Goal: Transaction & Acquisition: Obtain resource

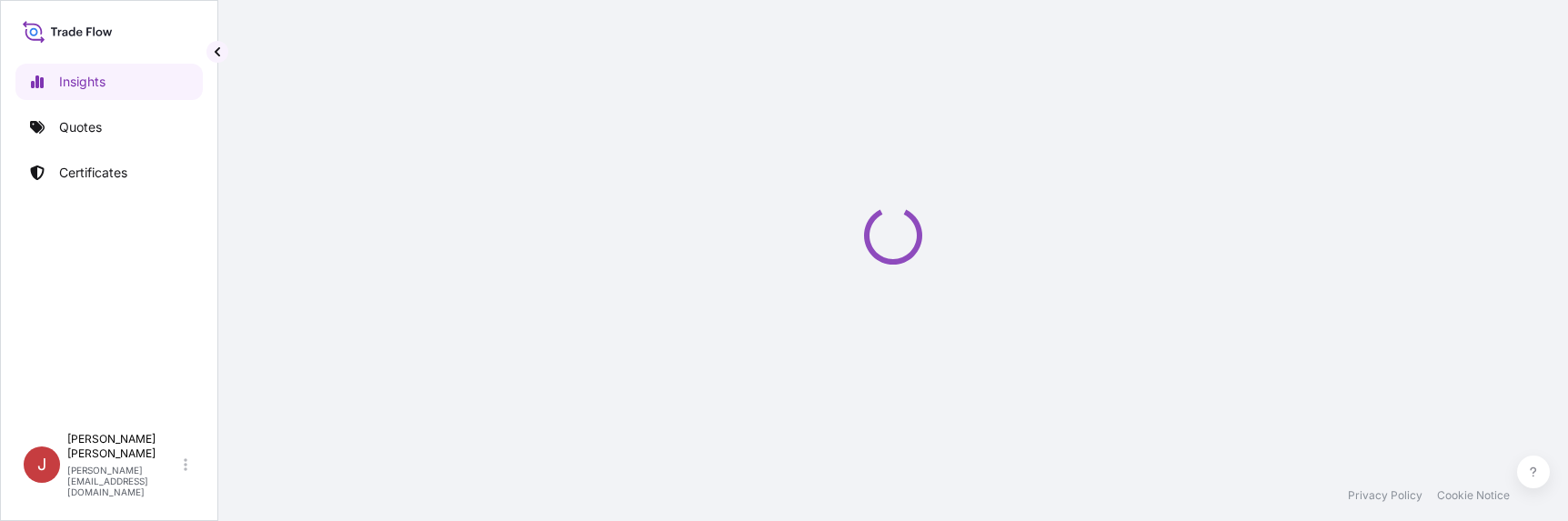
select select "2025"
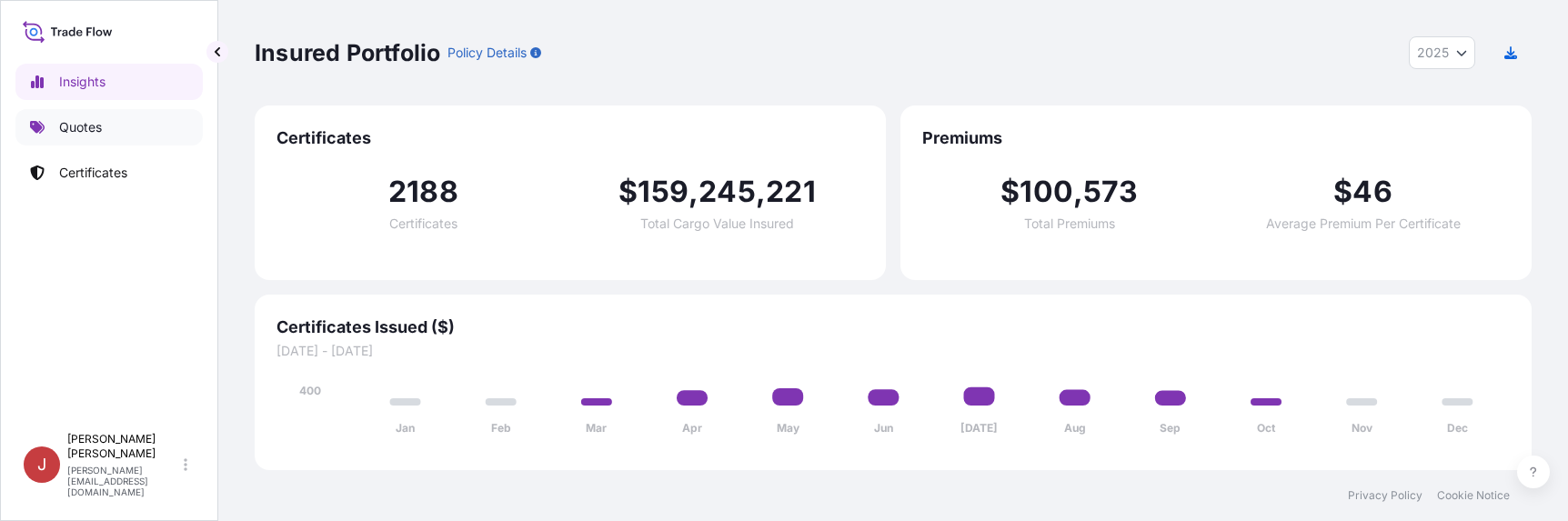
click at [89, 137] on link "Quotes" at bounding box center [109, 127] width 187 height 36
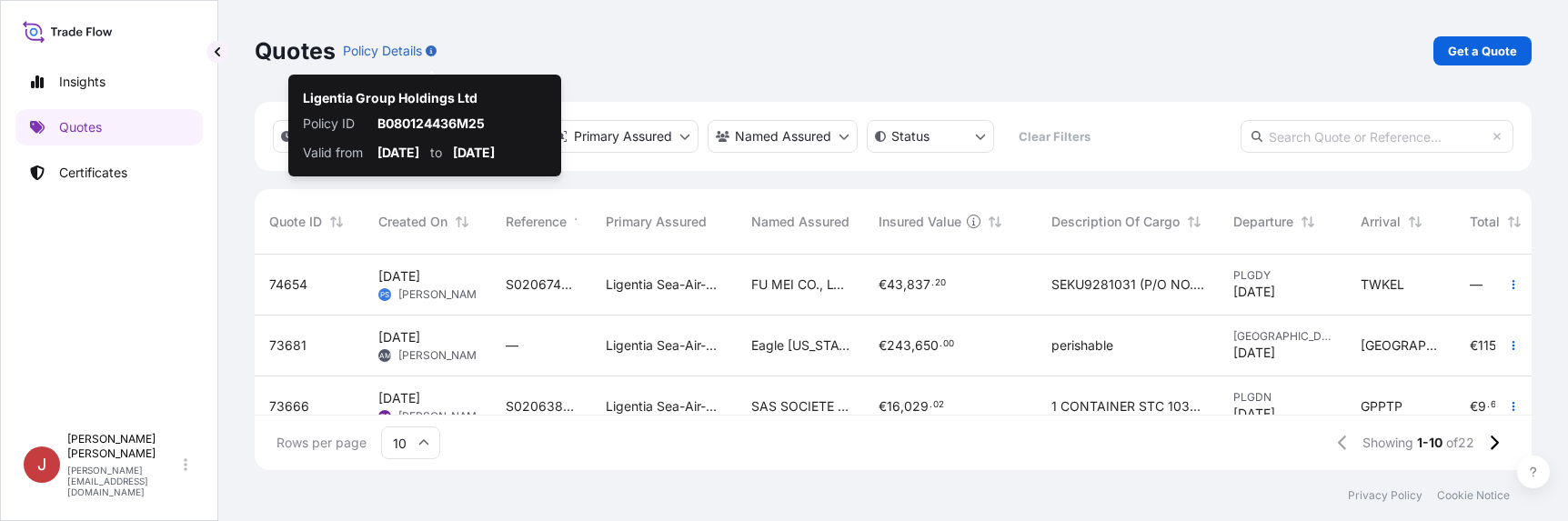
scroll to position [212, 1264]
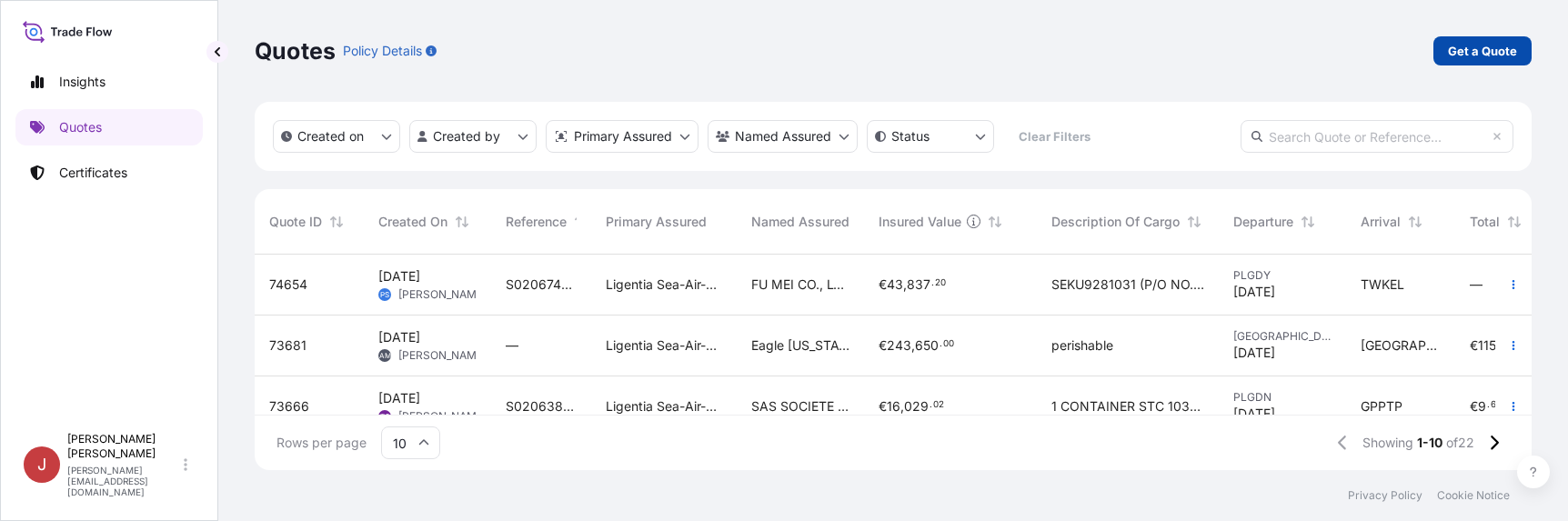
click at [1466, 59] on p "Get a Quote" at bounding box center [1482, 50] width 69 height 18
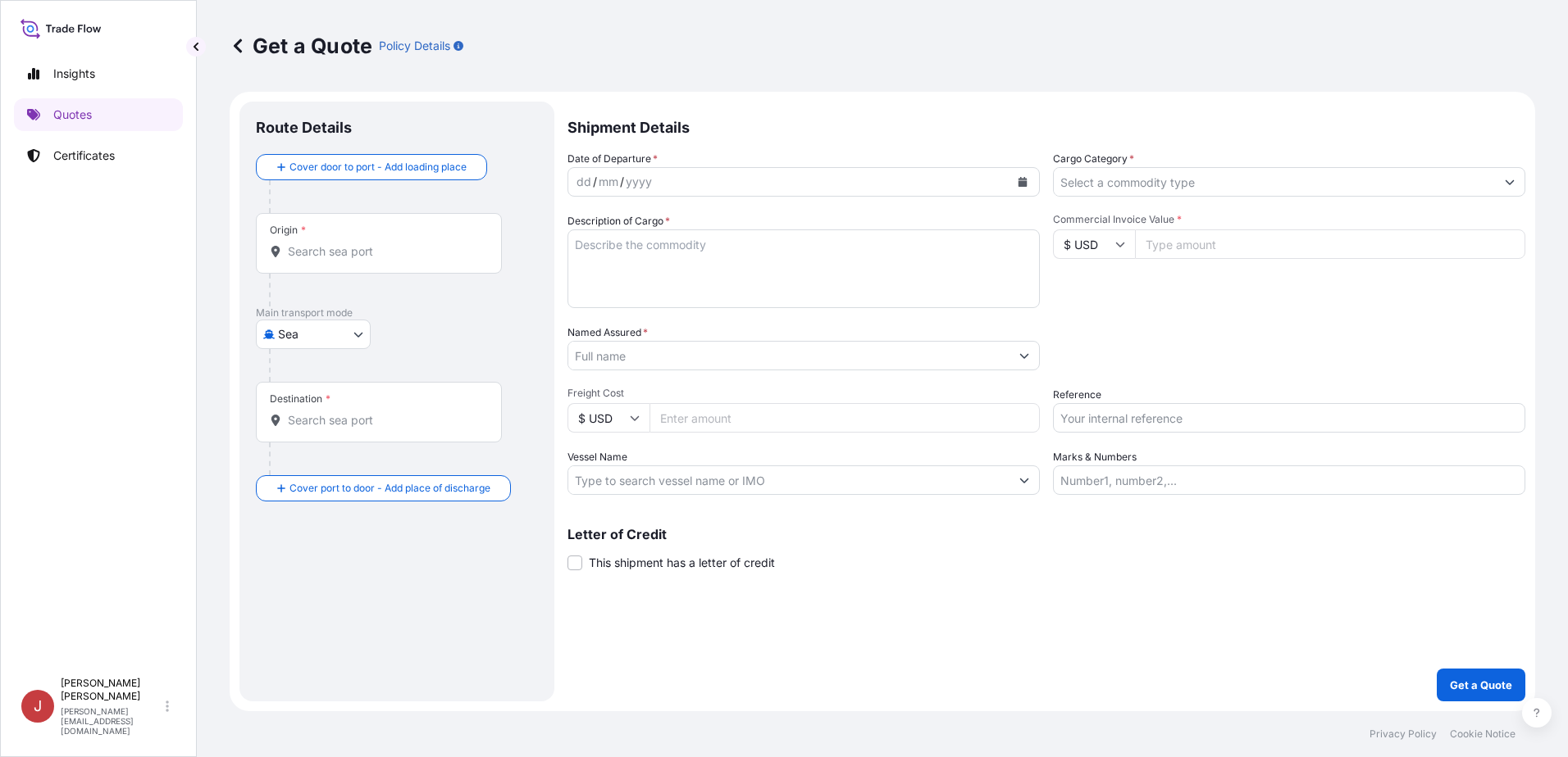
click at [319, 322] on body "Insights Quotes Certificates J [PERSON_NAME] [EMAIL_ADDRESS][PERSON_NAME][DOMAI…" at bounding box center [784, 378] width 1568 height 757
click at [338, 380] on div "Air" at bounding box center [313, 376] width 102 height 29
select select "Air"
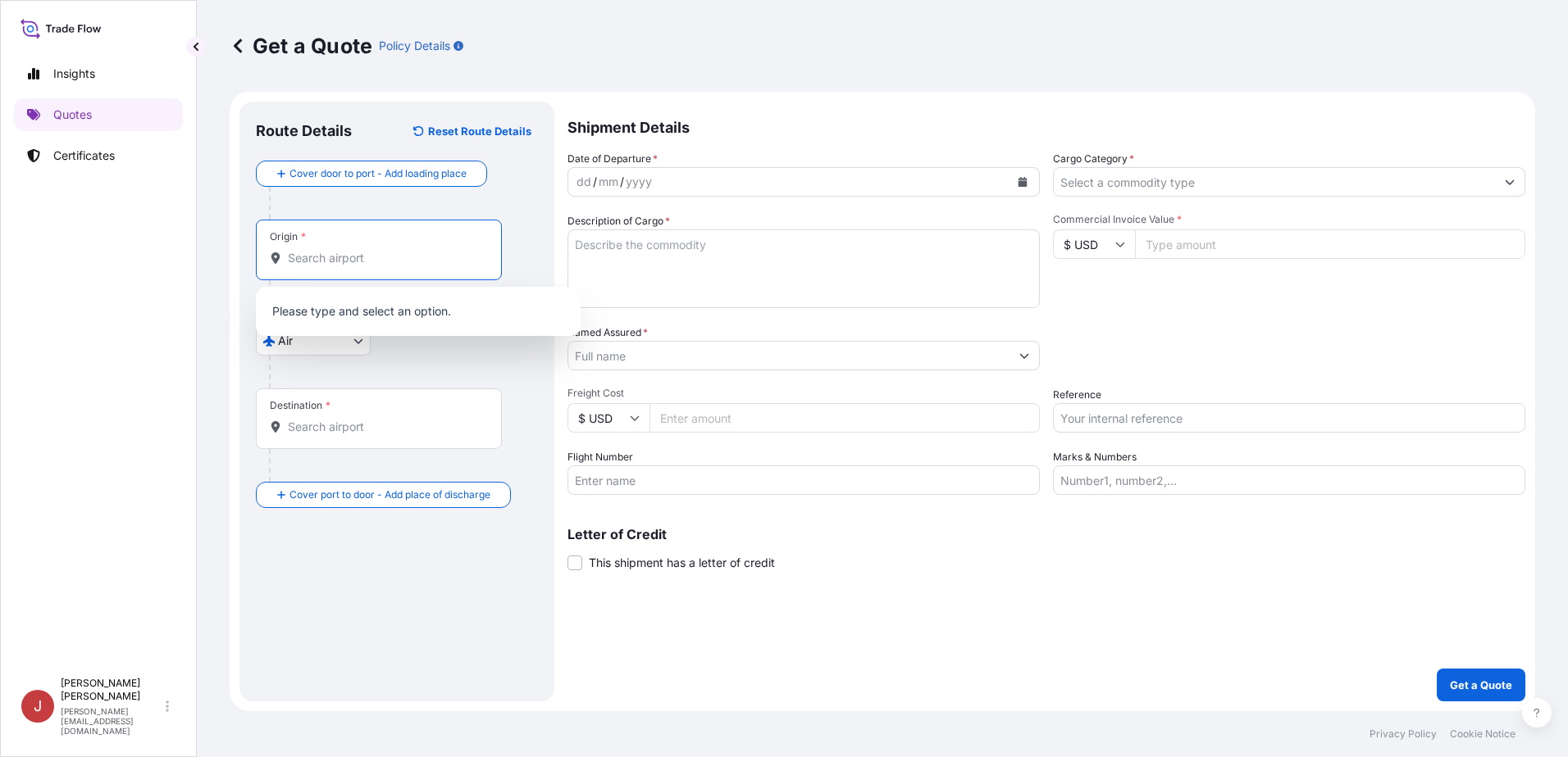
click at [345, 259] on input "Origin *" at bounding box center [384, 258] width 194 height 16
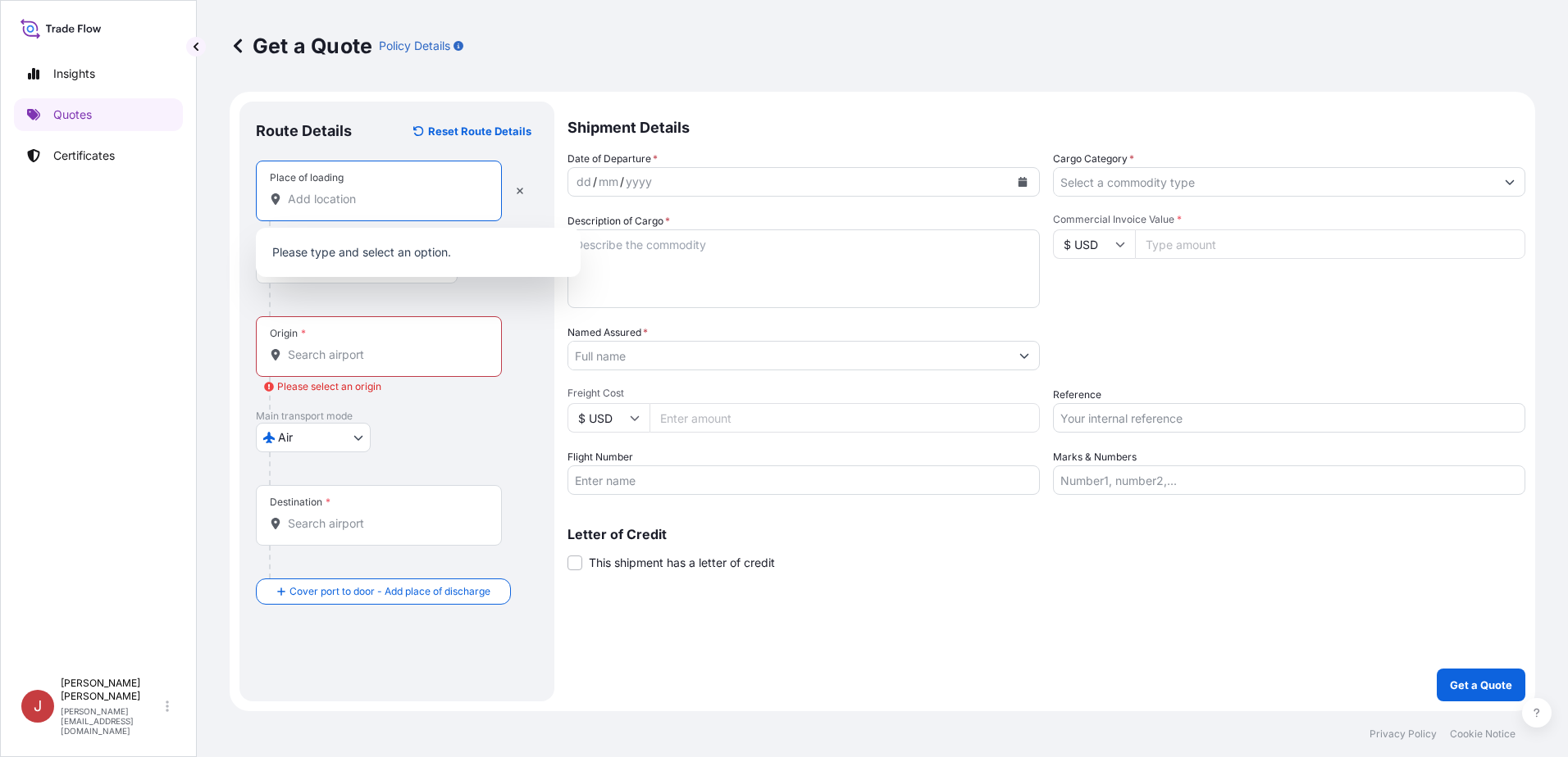
click at [342, 204] on input "Place of loading" at bounding box center [384, 199] width 194 height 16
paste input "[GEOGRAPHIC_DATA]"
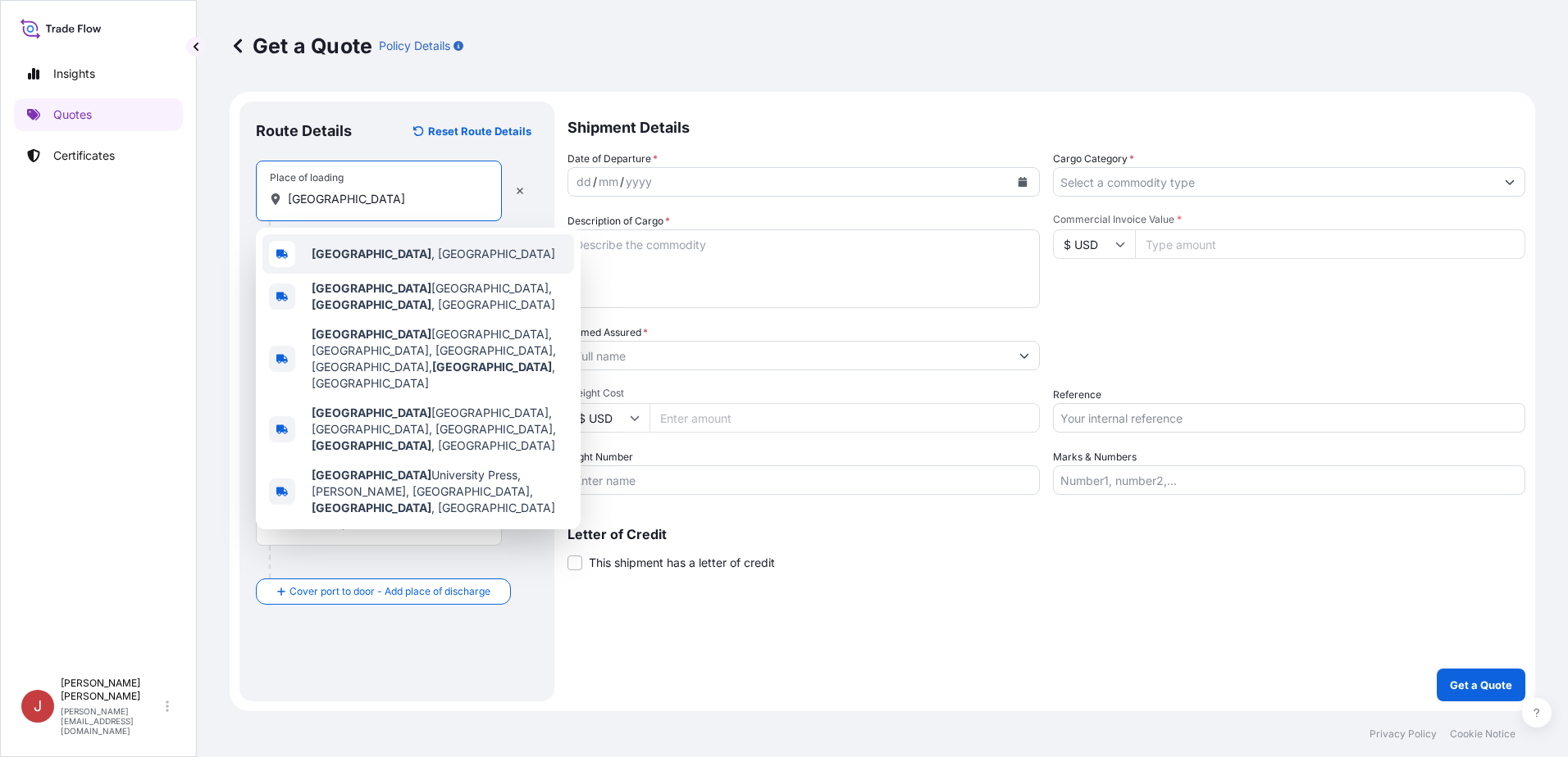
click at [424, 255] on div "[GEOGRAPHIC_DATA] , [GEOGRAPHIC_DATA]" at bounding box center [418, 254] width 312 height 39
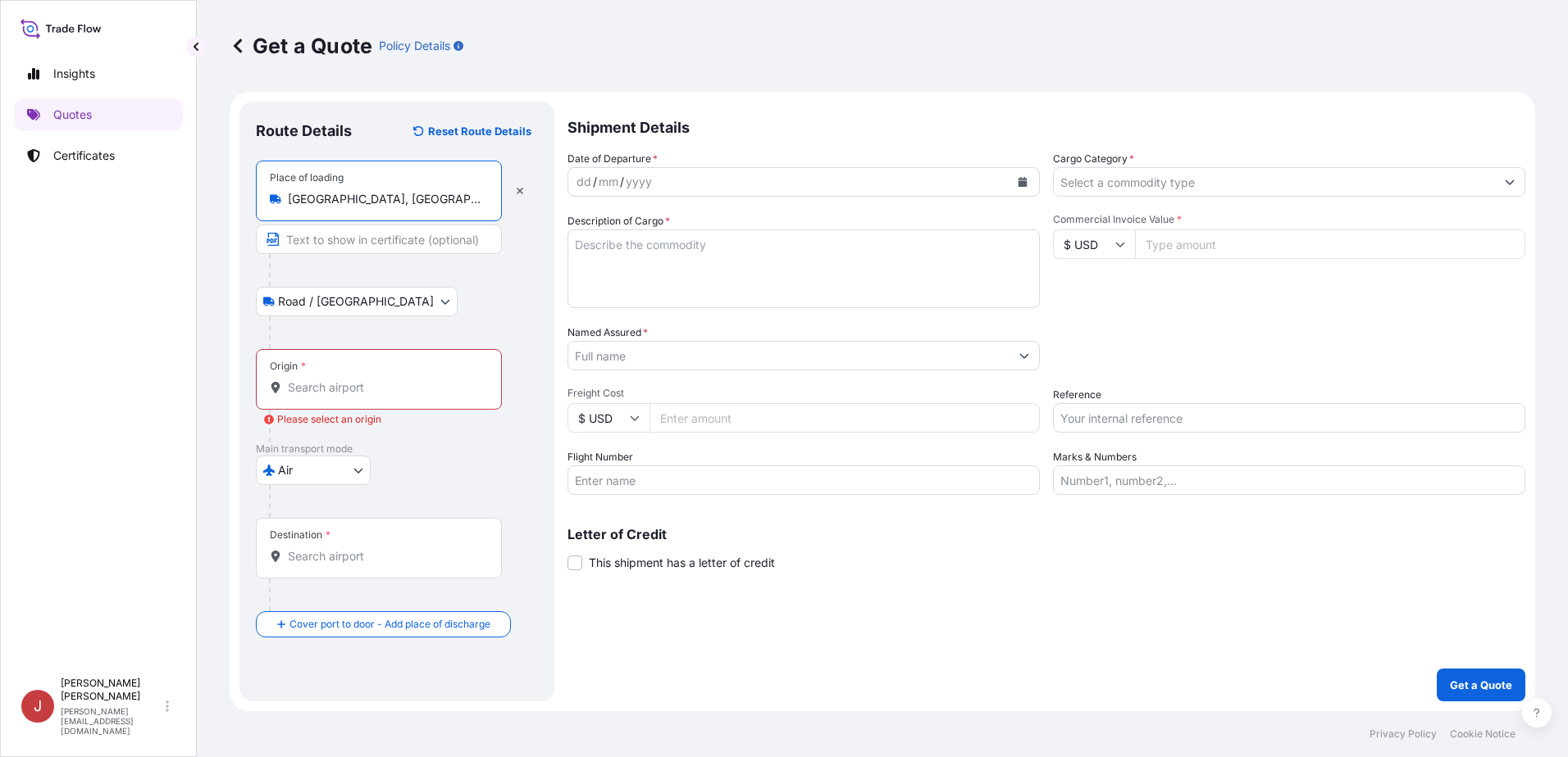
type input "[GEOGRAPHIC_DATA], [GEOGRAPHIC_DATA]"
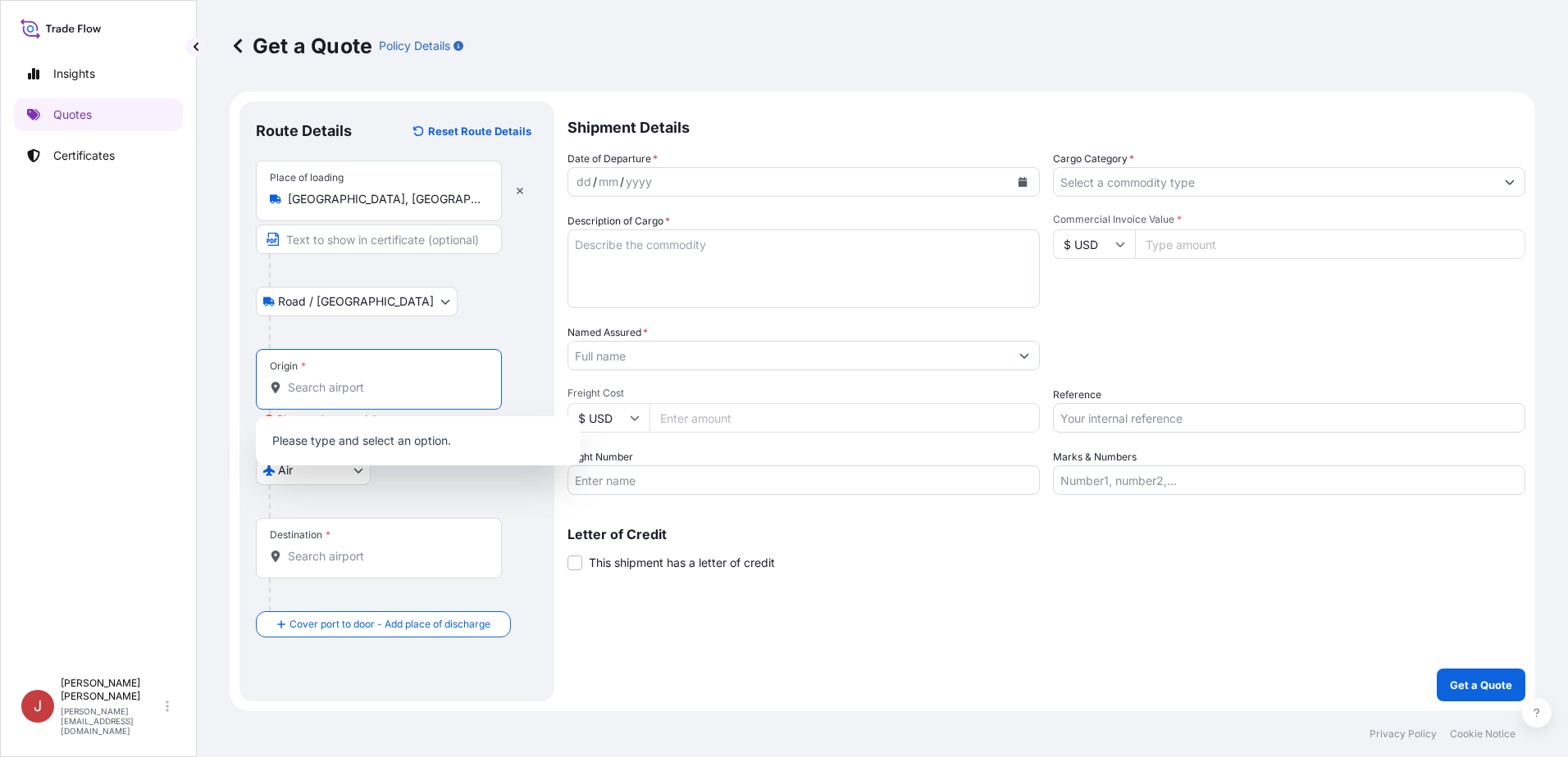
click at [348, 385] on input "Origin * Please select an origin" at bounding box center [384, 388] width 194 height 16
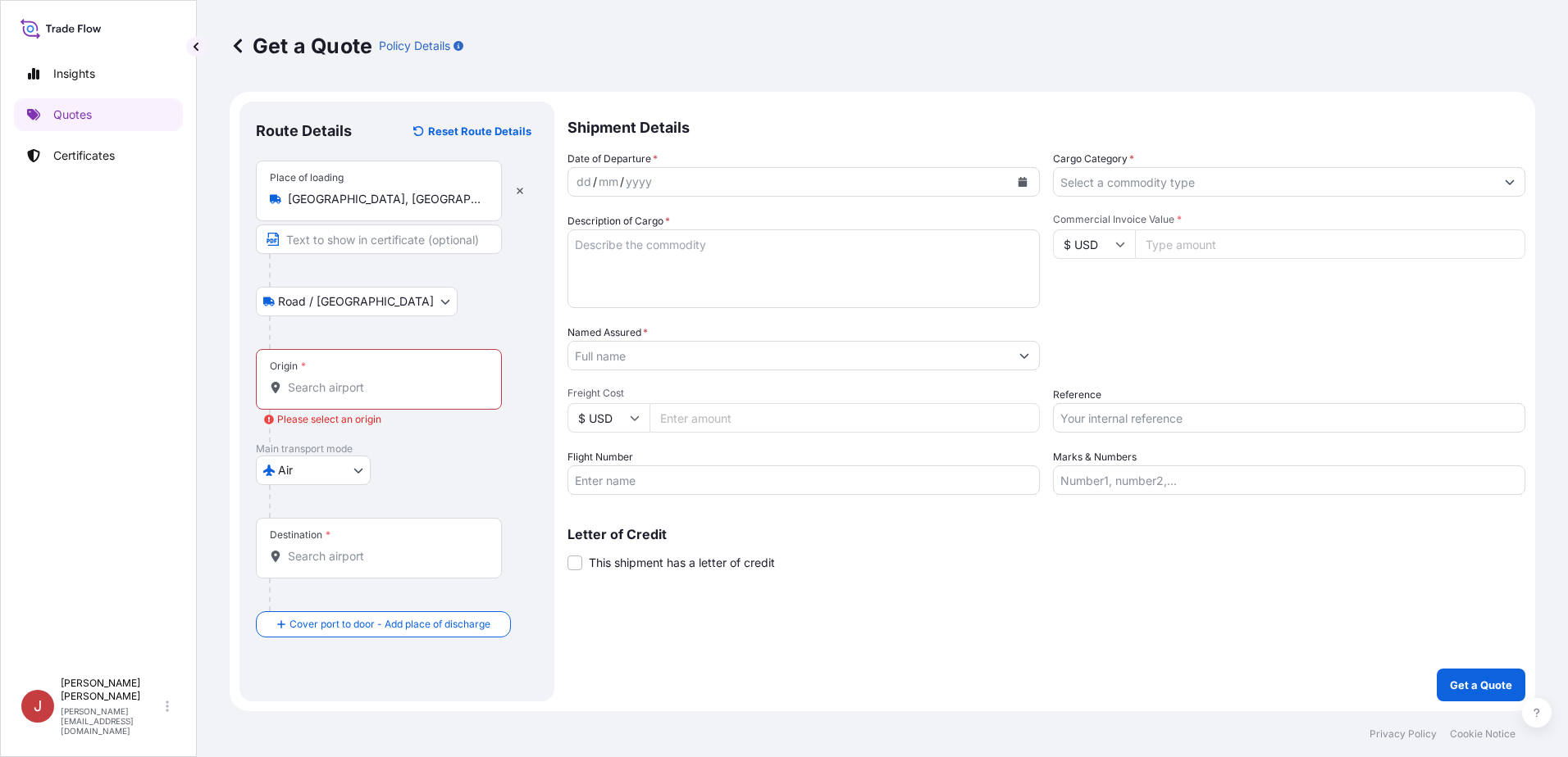
click at [414, 382] on input "Origin * Please select an origin" at bounding box center [384, 388] width 194 height 16
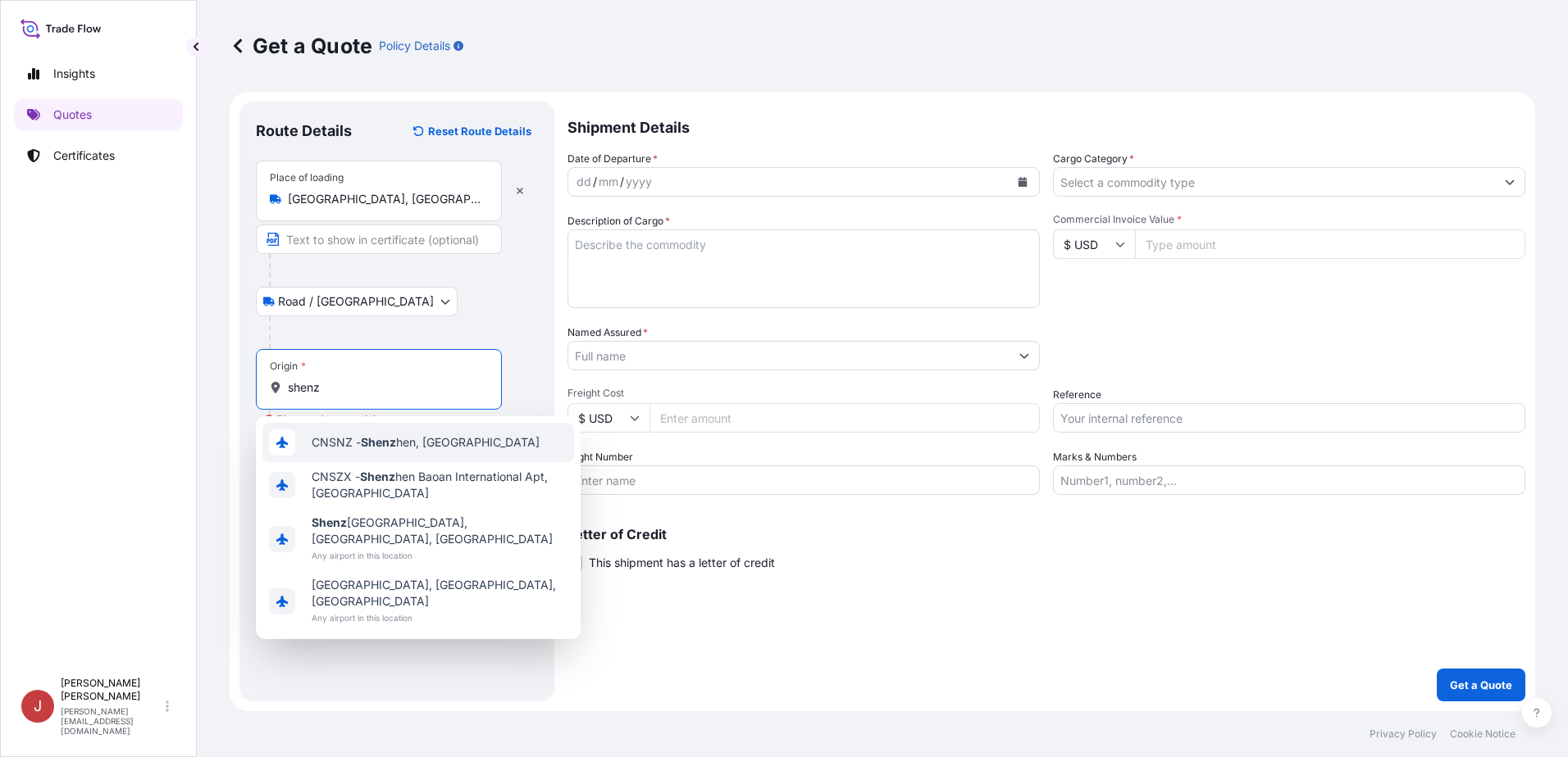
click at [390, 433] on div "CNSNZ - Shenz hen, [GEOGRAPHIC_DATA]" at bounding box center [418, 443] width 312 height 39
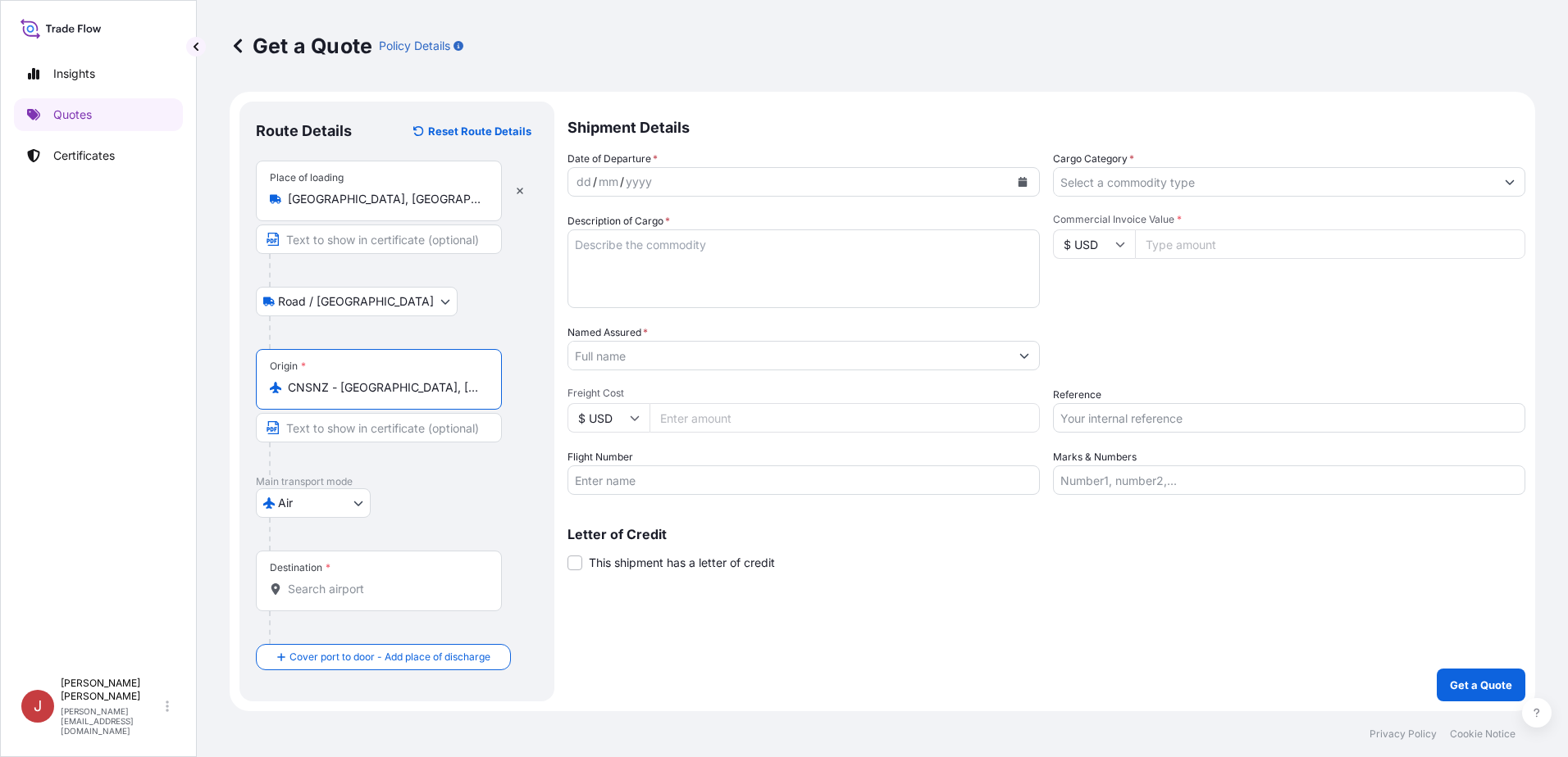
type input "CNSNZ - [GEOGRAPHIC_DATA], [GEOGRAPHIC_DATA]"
click at [328, 469] on div "Destination *" at bounding box center [378, 581] width 246 height 60
click at [328, 469] on input "Destination *" at bounding box center [384, 589] width 194 height 16
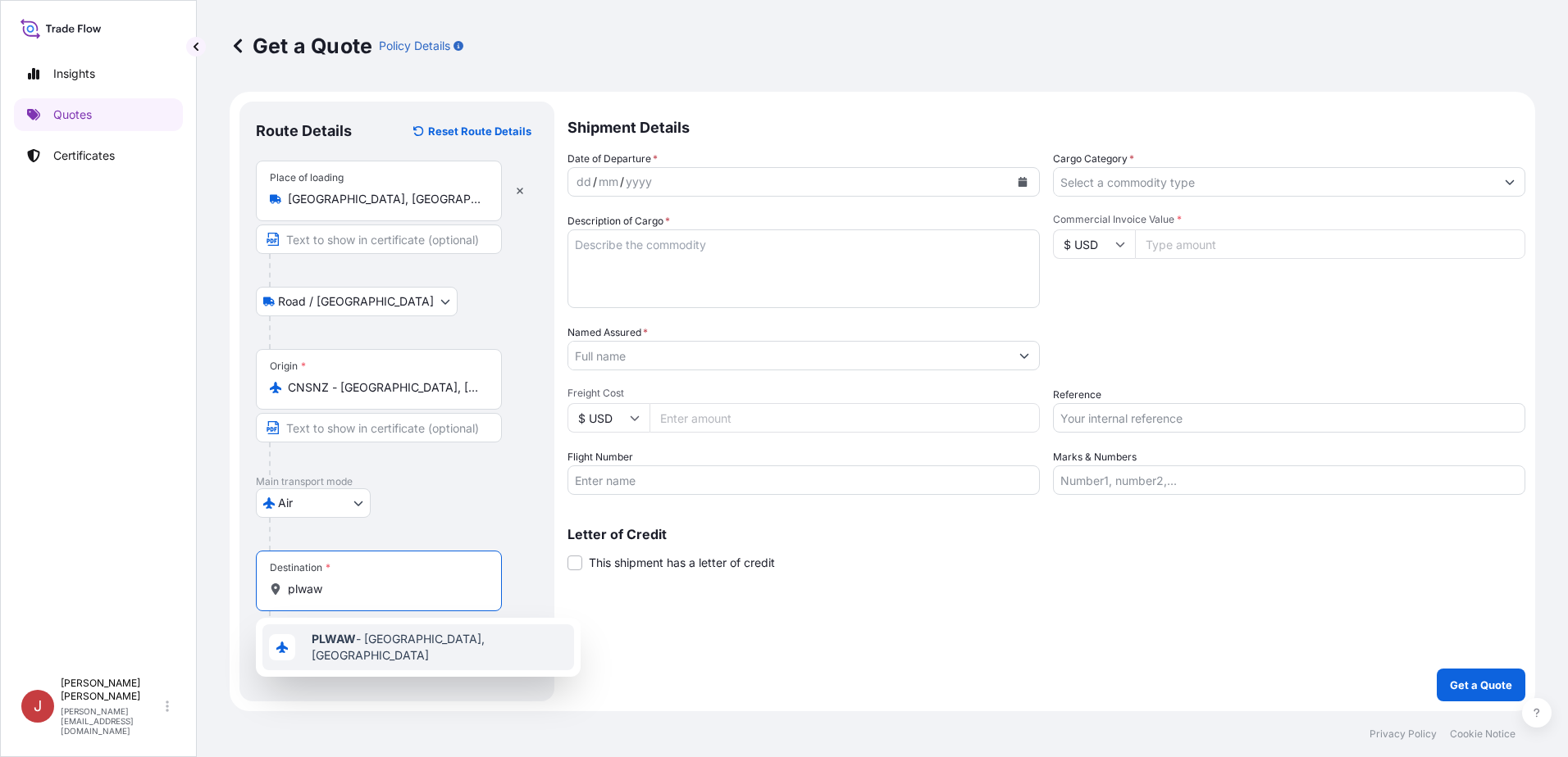
click at [352, 469] on b "PLWAW" at bounding box center [334, 639] width 44 height 14
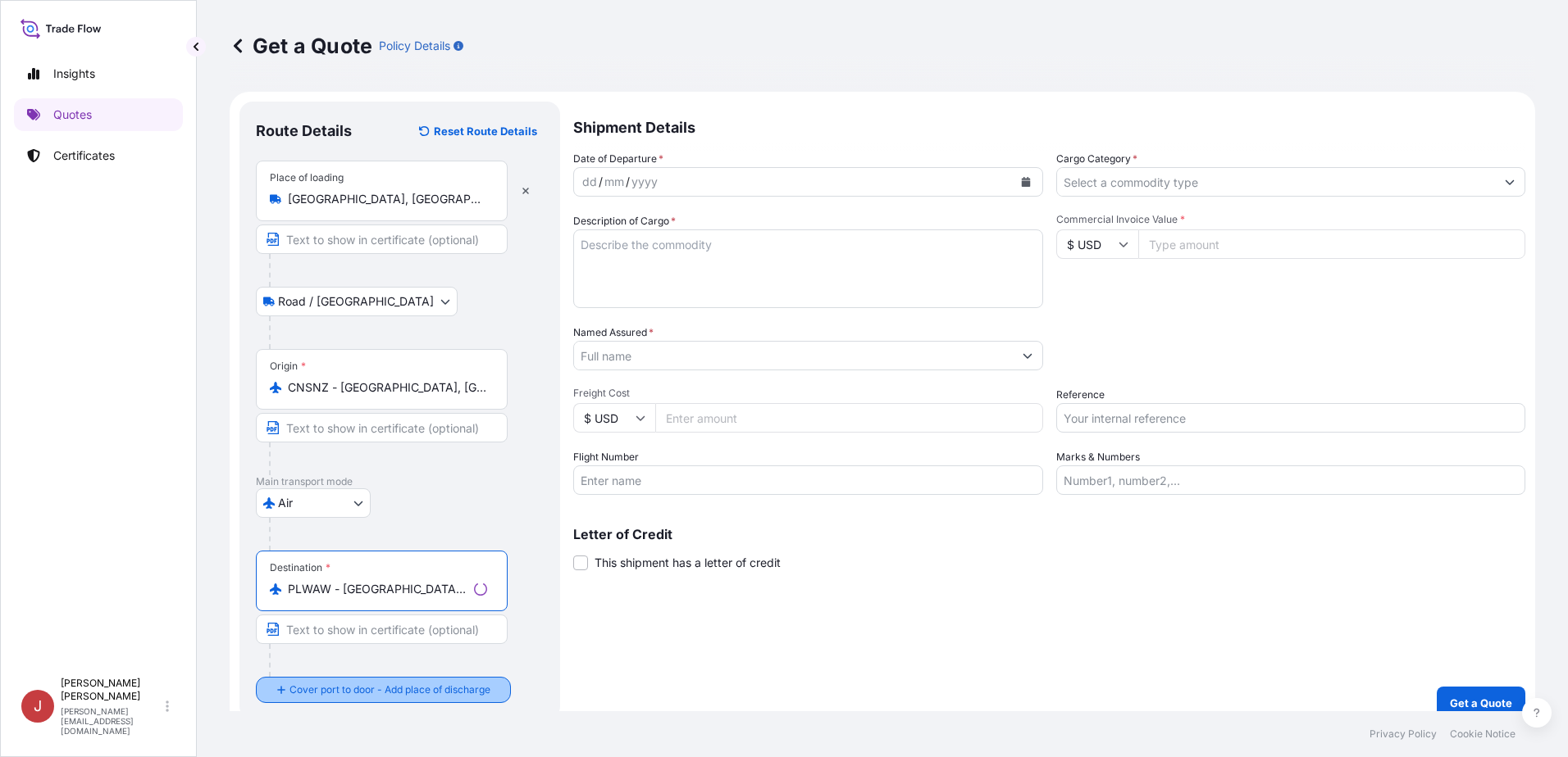
type input "PLWAW - [GEOGRAPHIC_DATA], [GEOGRAPHIC_DATA]"
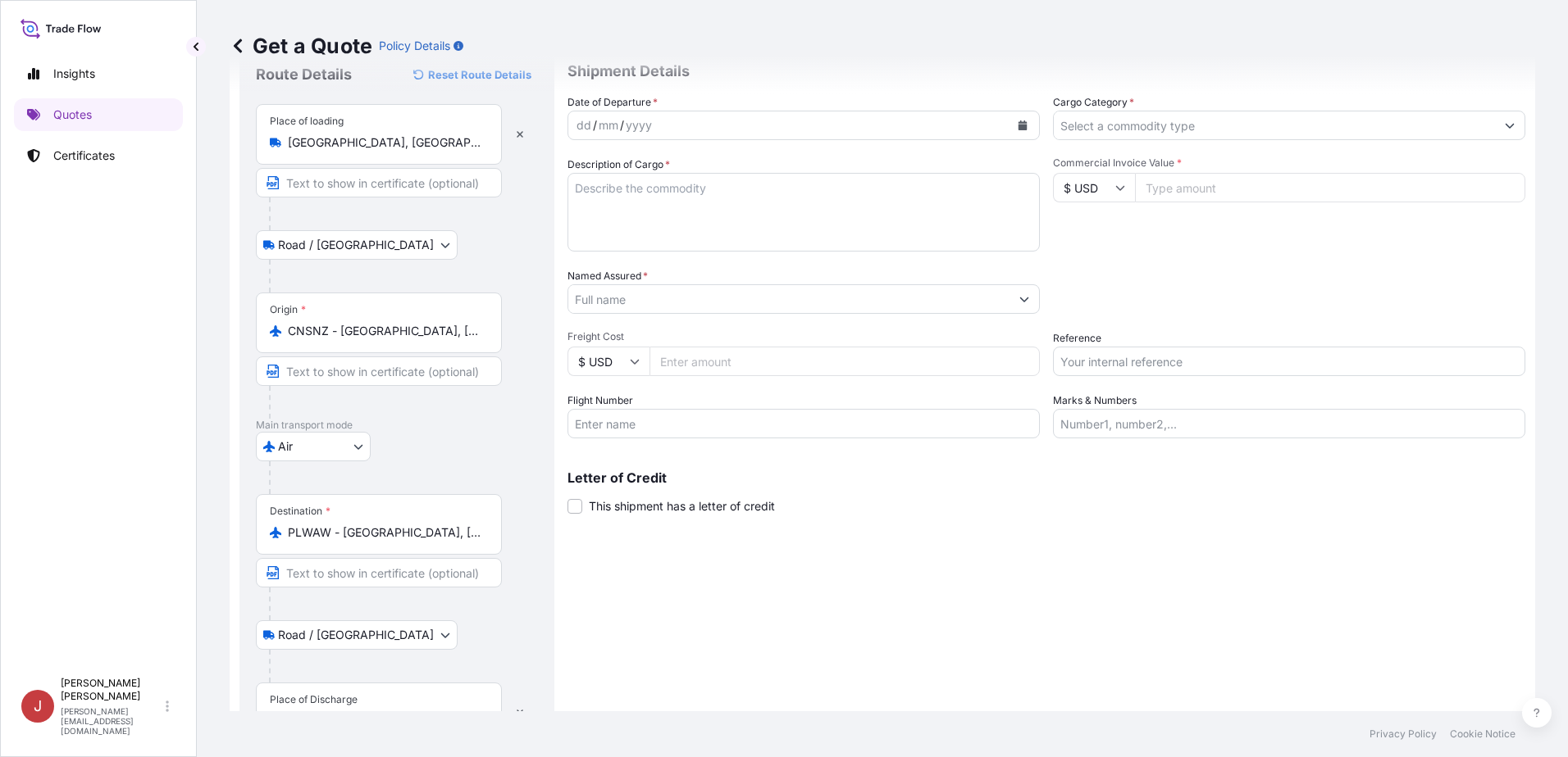
scroll to position [114, 0]
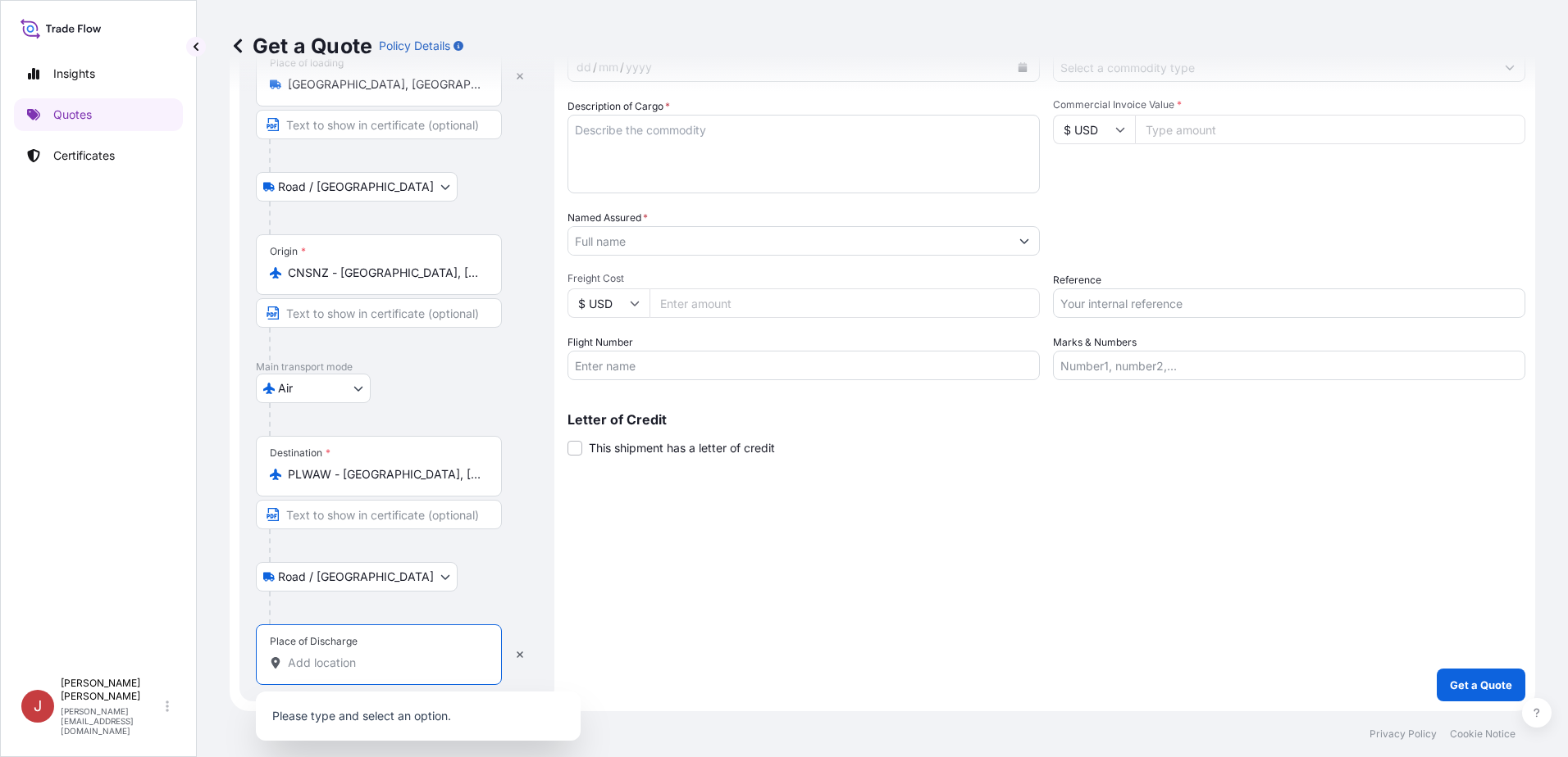
click at [391, 469] on input "Place of Discharge" at bounding box center [384, 663] width 194 height 16
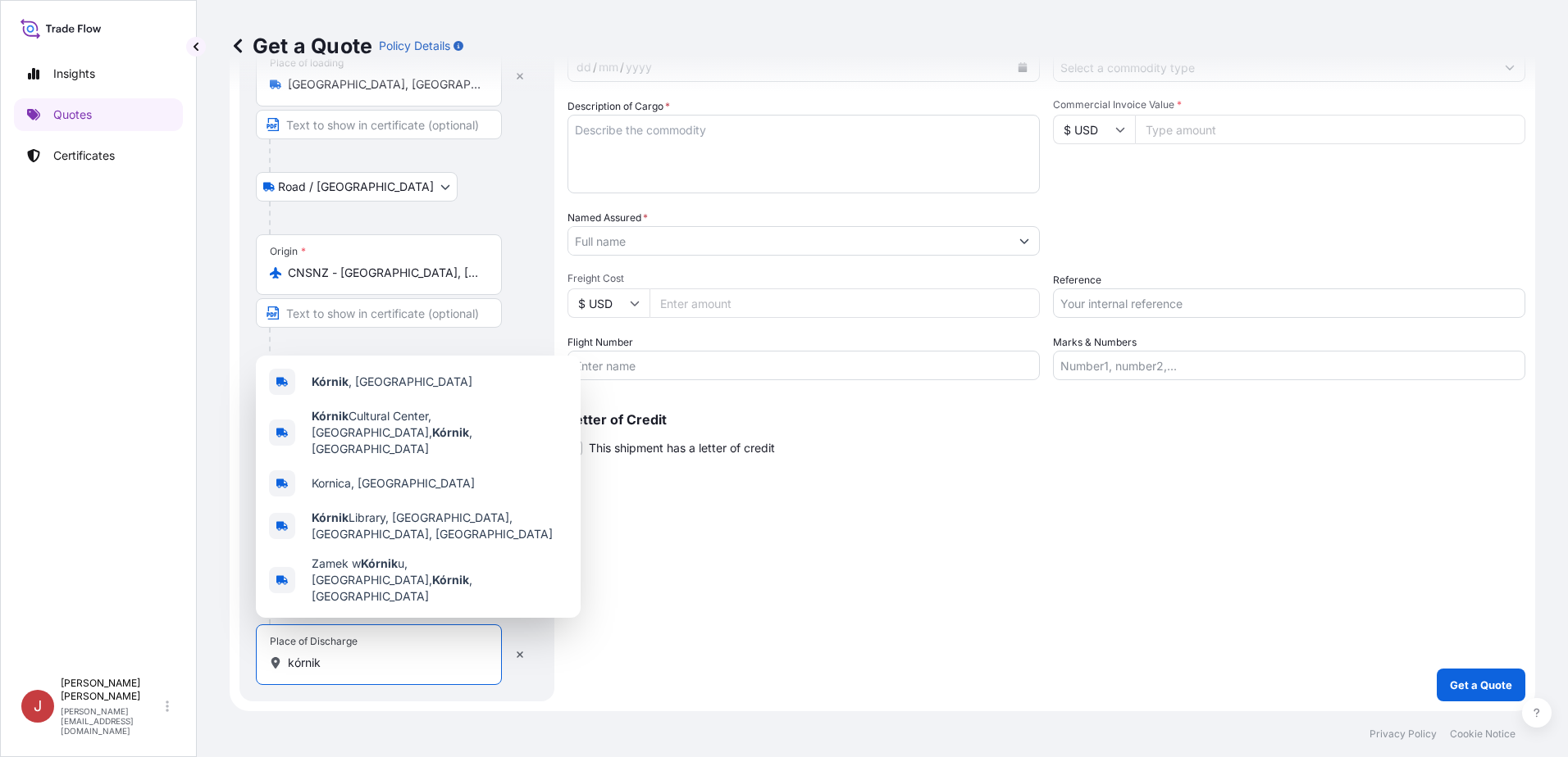
type input "kórnik"
click at [1299, 121] on input "Commercial Invoice Value *" at bounding box center [1330, 129] width 391 height 29
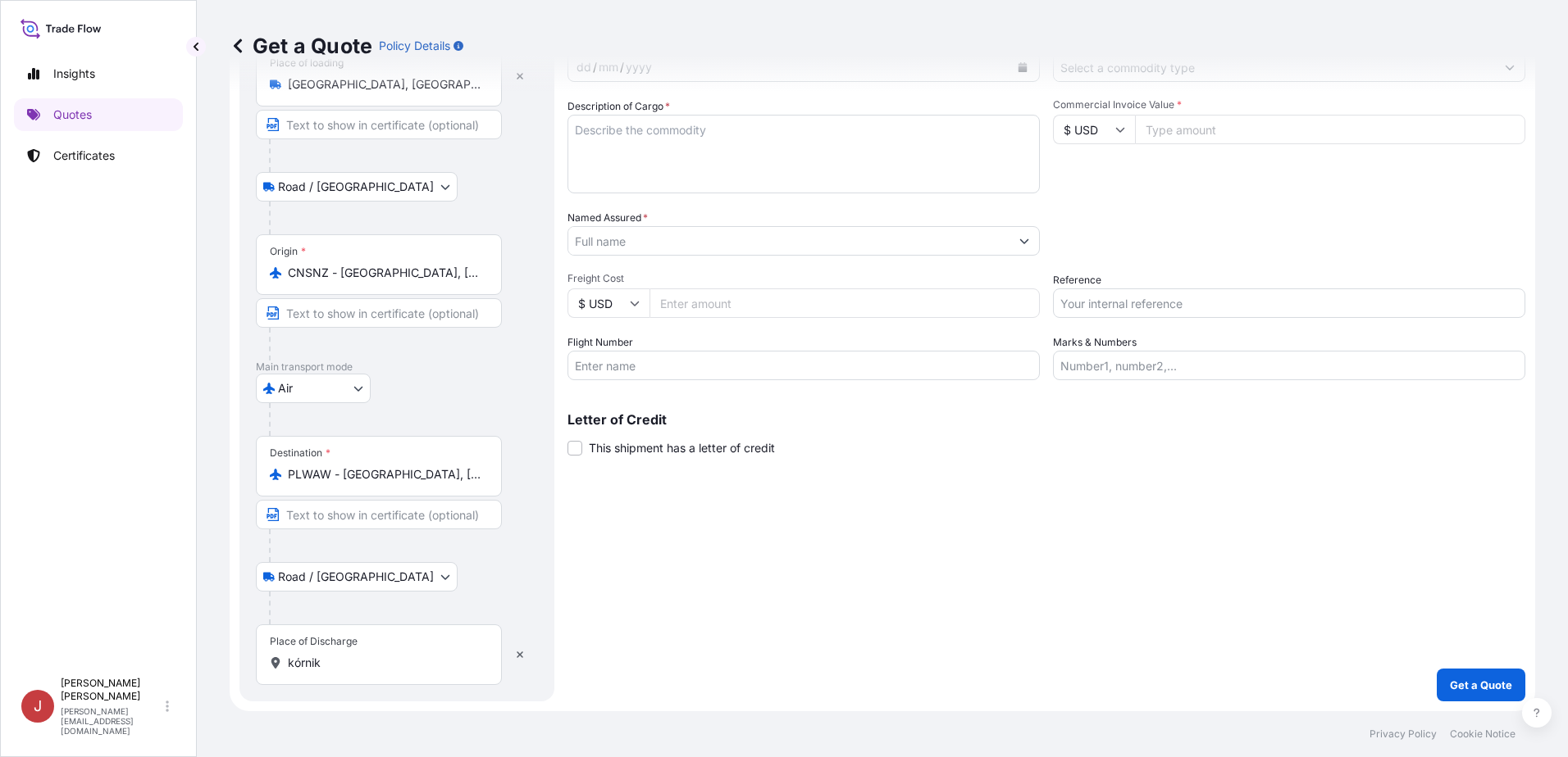
click at [1205, 138] on input "Commercial Invoice Value *" at bounding box center [1330, 129] width 391 height 29
type input "48975"
click at [1184, 193] on div "Commercial Invoice Value * $ USD 48975" at bounding box center [1289, 146] width 472 height 95
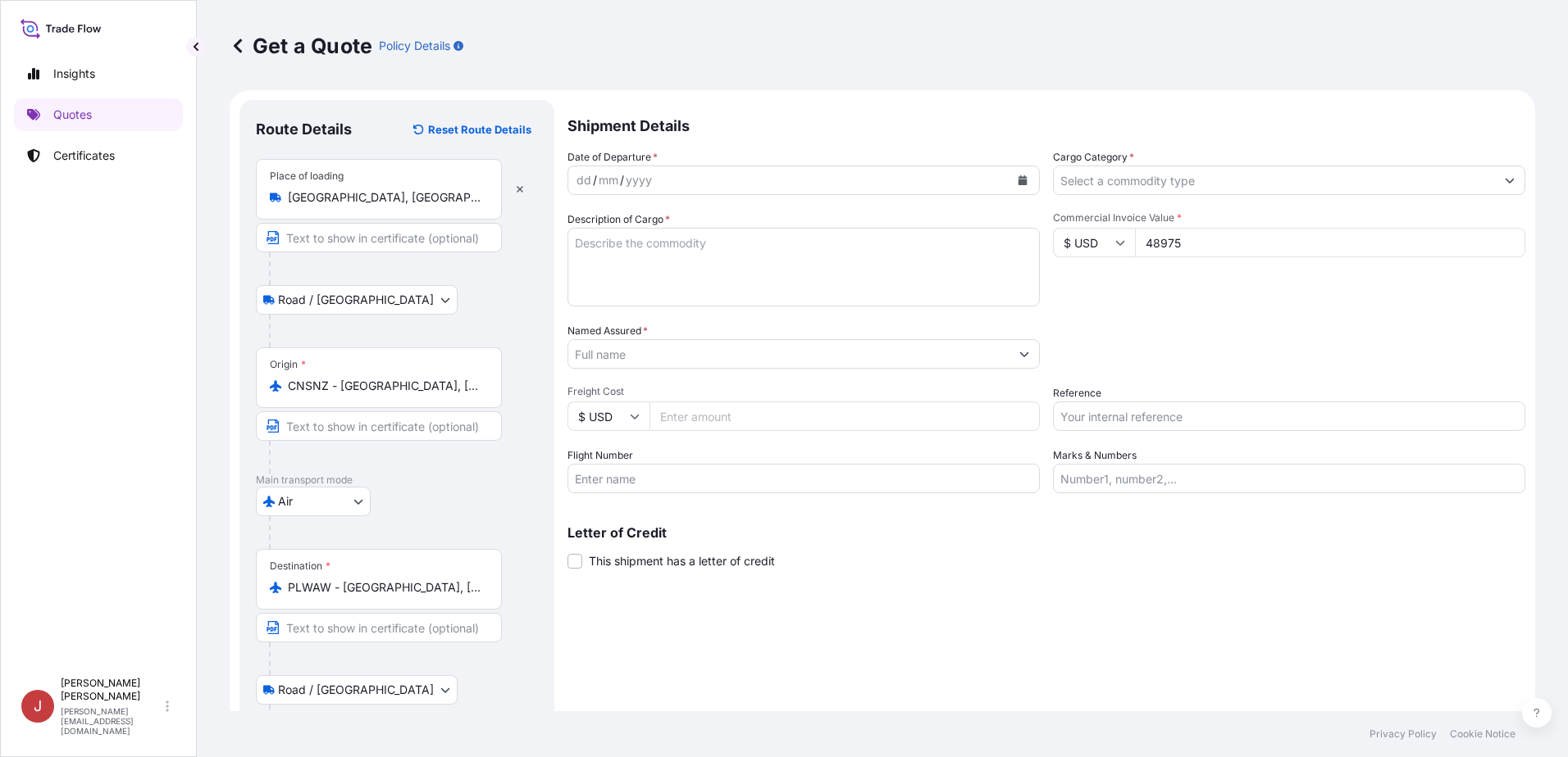
scroll to position [0, 0]
click at [622, 260] on textarea "Description of Cargo *" at bounding box center [804, 269] width 472 height 79
paste textarea "Pos. 1 890-7983-00 płytka PCBA do ładowarek samochodowych – wykonana z tworzywa…"
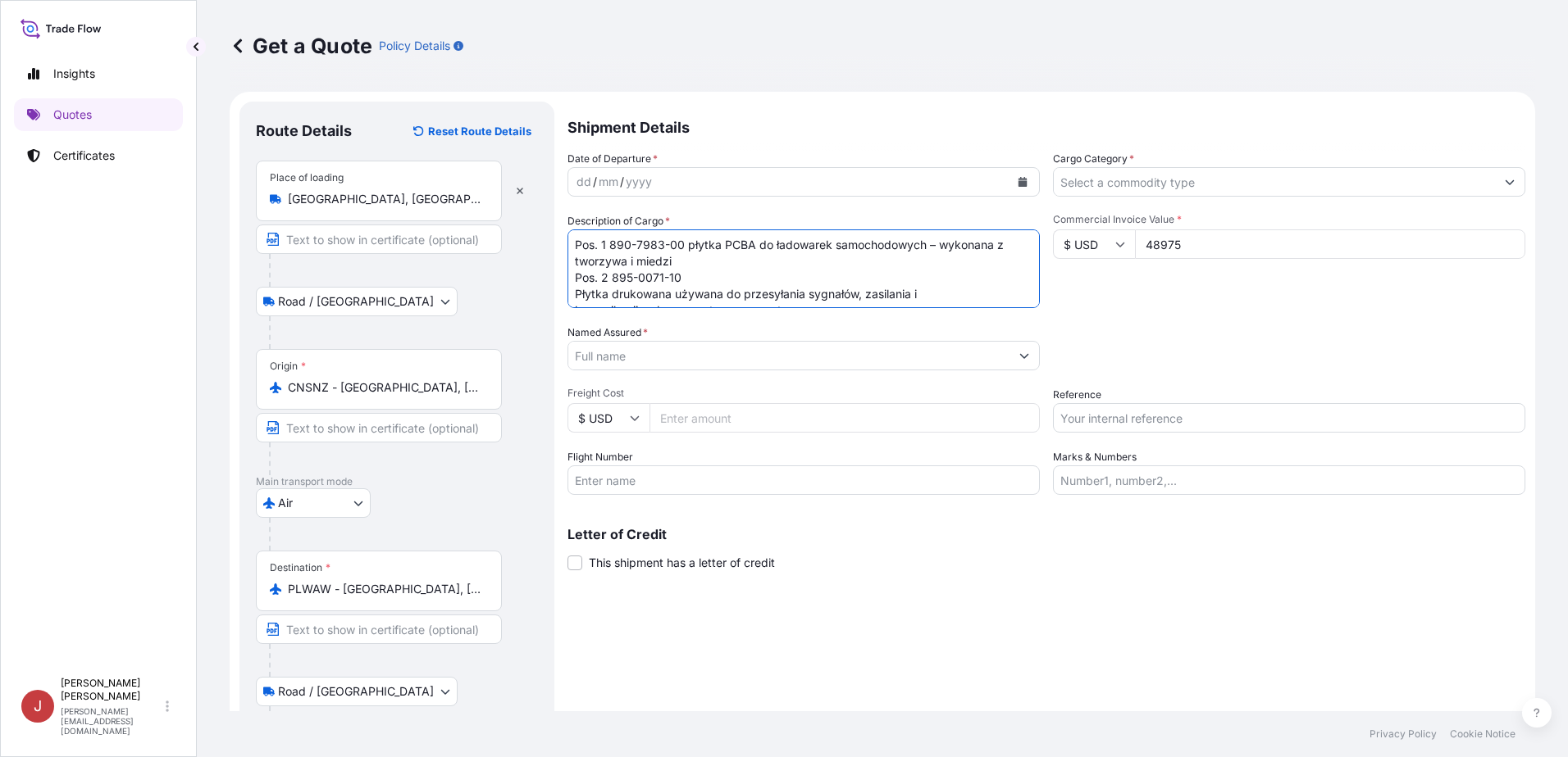
type textarea "Pos. 1 890-7983-00 płytka PCBA do ładowarek samochodowych – wykonana z tworzywa…"
click at [886, 188] on div "dd / mm / yyyy" at bounding box center [788, 181] width 441 height 29
click at [1021, 188] on button "Calendar" at bounding box center [1023, 182] width 27 height 27
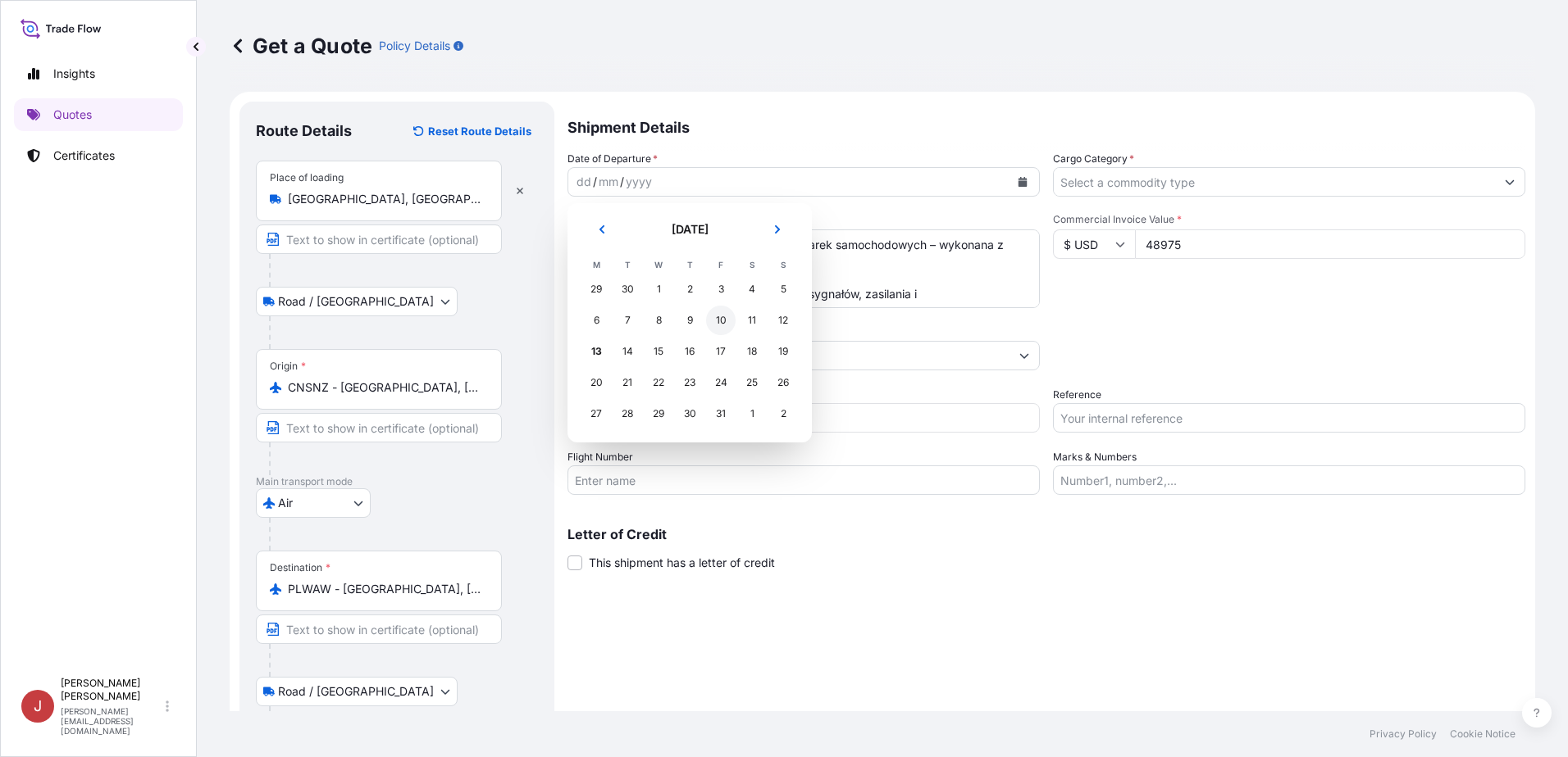
click at [727, 319] on div "10" at bounding box center [720, 320] width 29 height 29
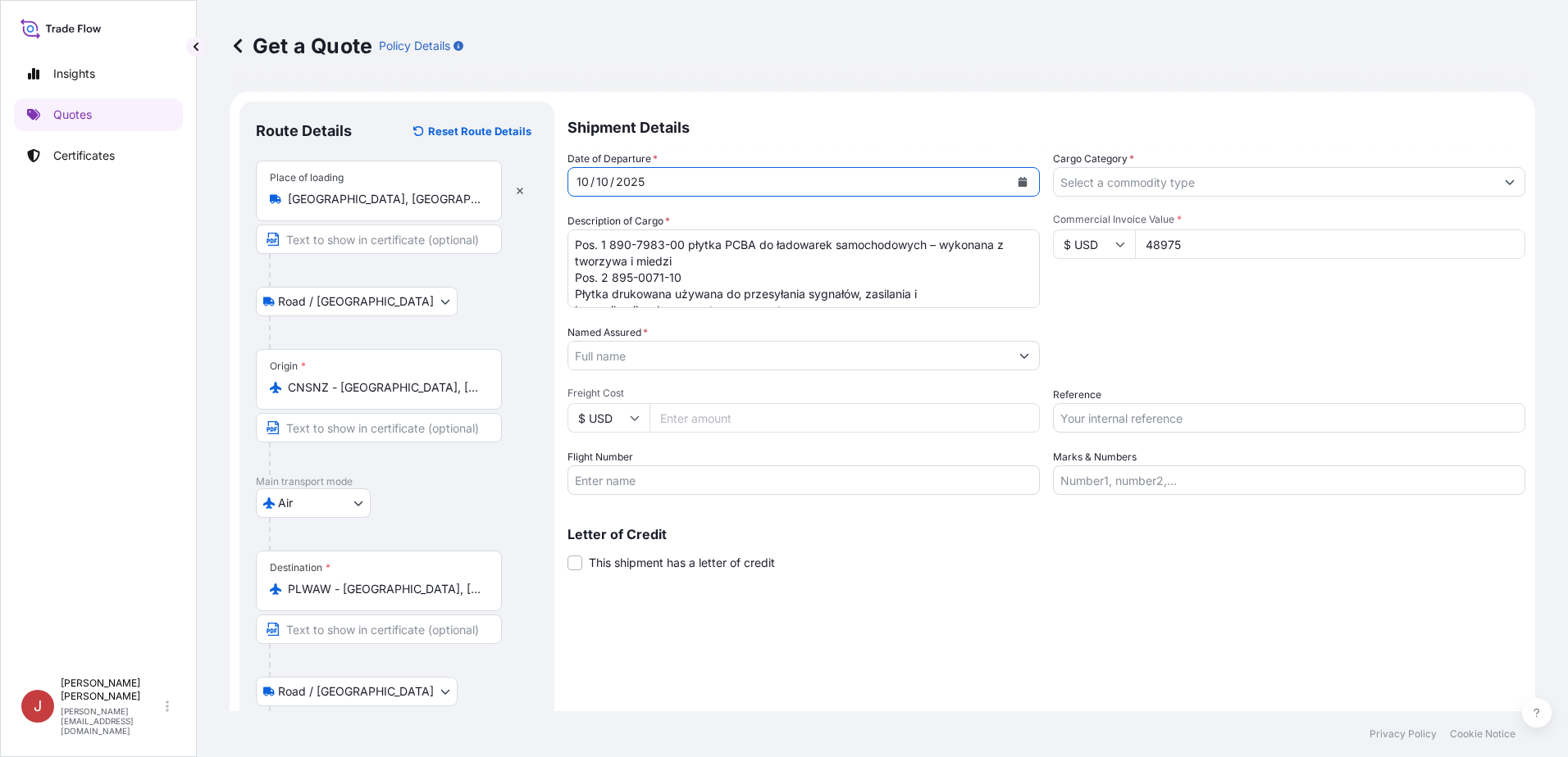
click at [1225, 186] on input "Cargo Category *" at bounding box center [1274, 181] width 441 height 29
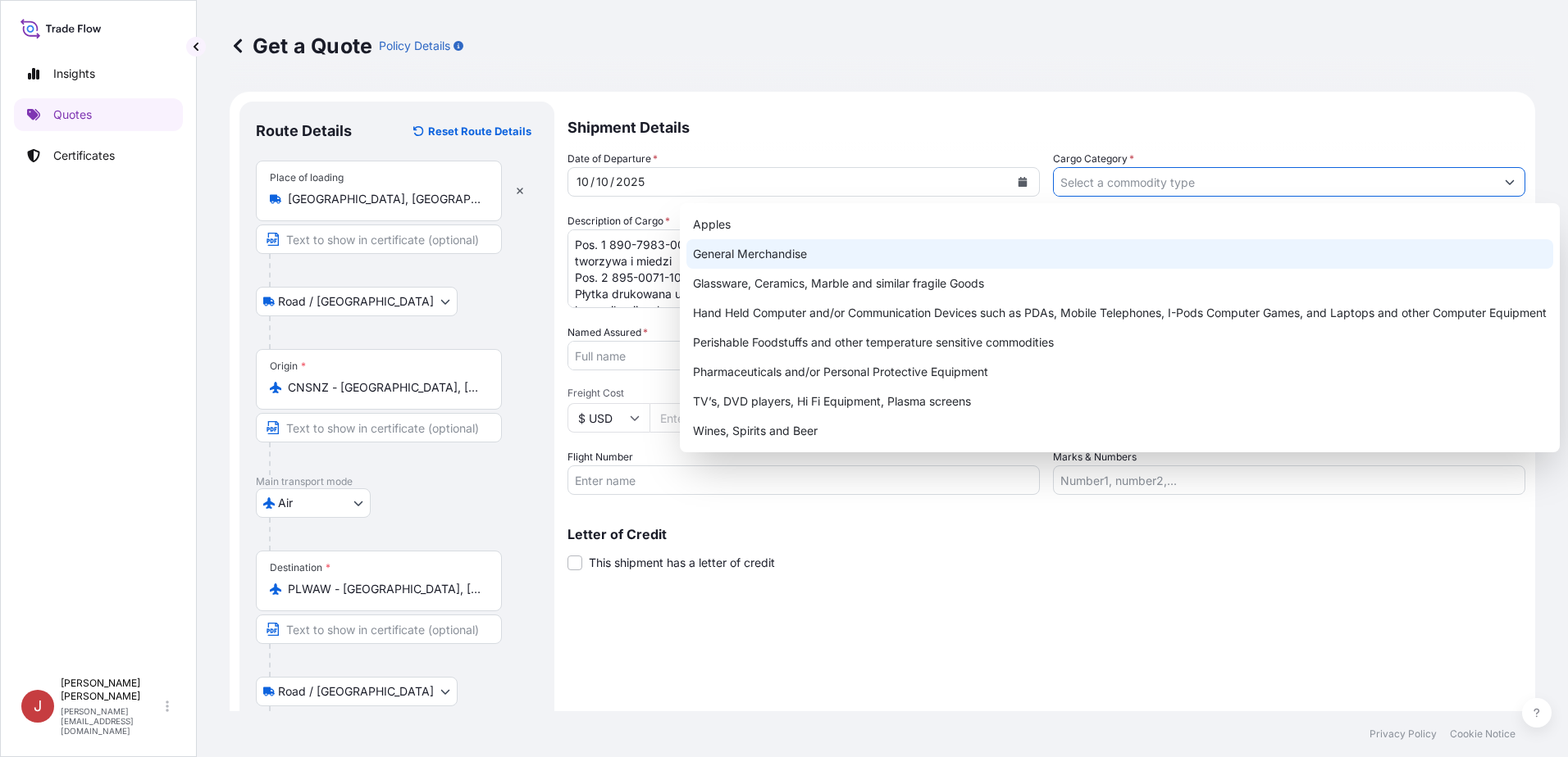
click at [815, 249] on div "General Merchandise" at bounding box center [1120, 254] width 867 height 29
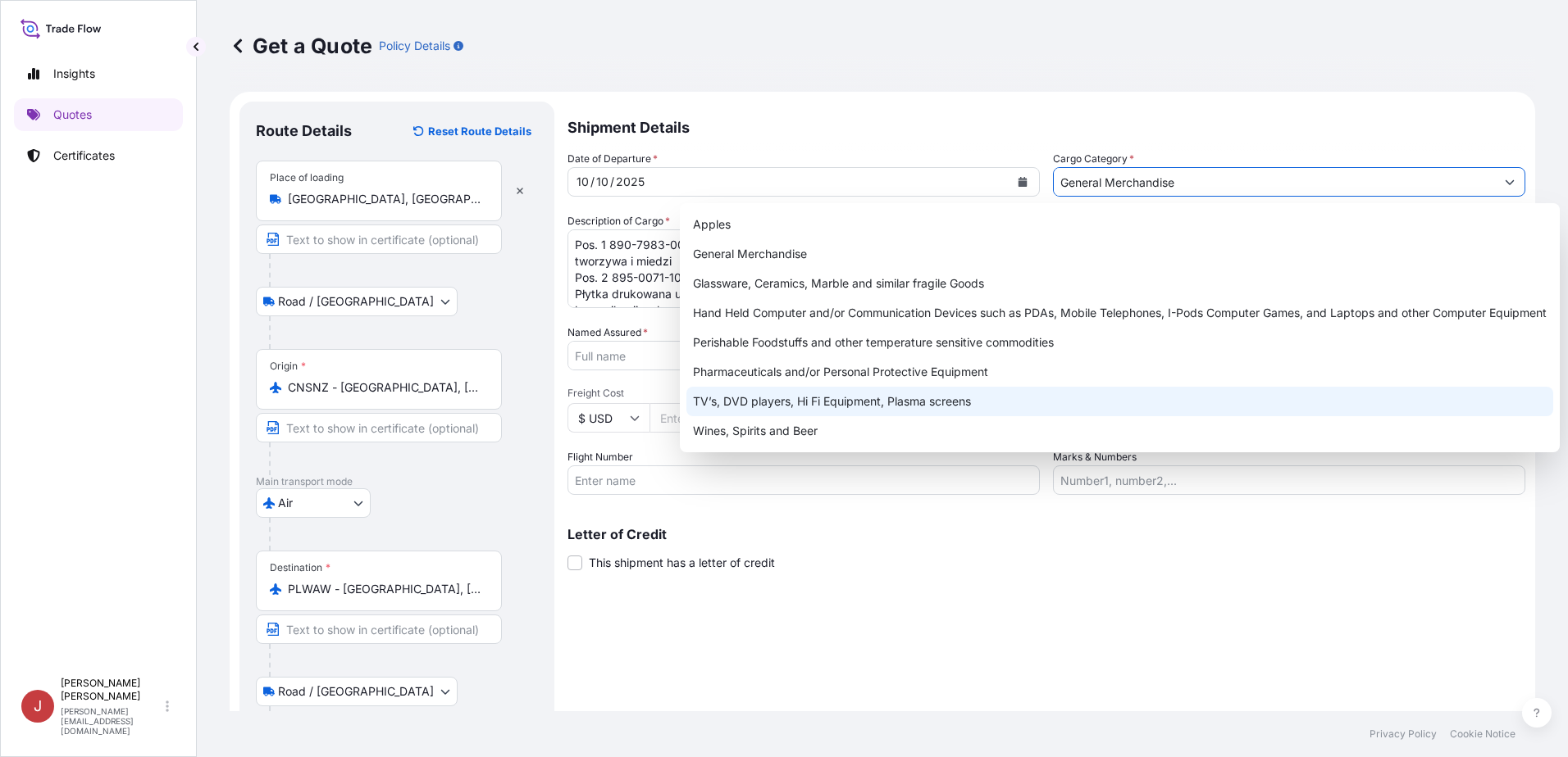
click at [1129, 409] on div "TV’s, DVD players, Hi Fi Equipment, Plasma screens" at bounding box center [1120, 401] width 867 height 29
type input "TV’s, DVD players, Hi Fi Equipment, Plasma screens"
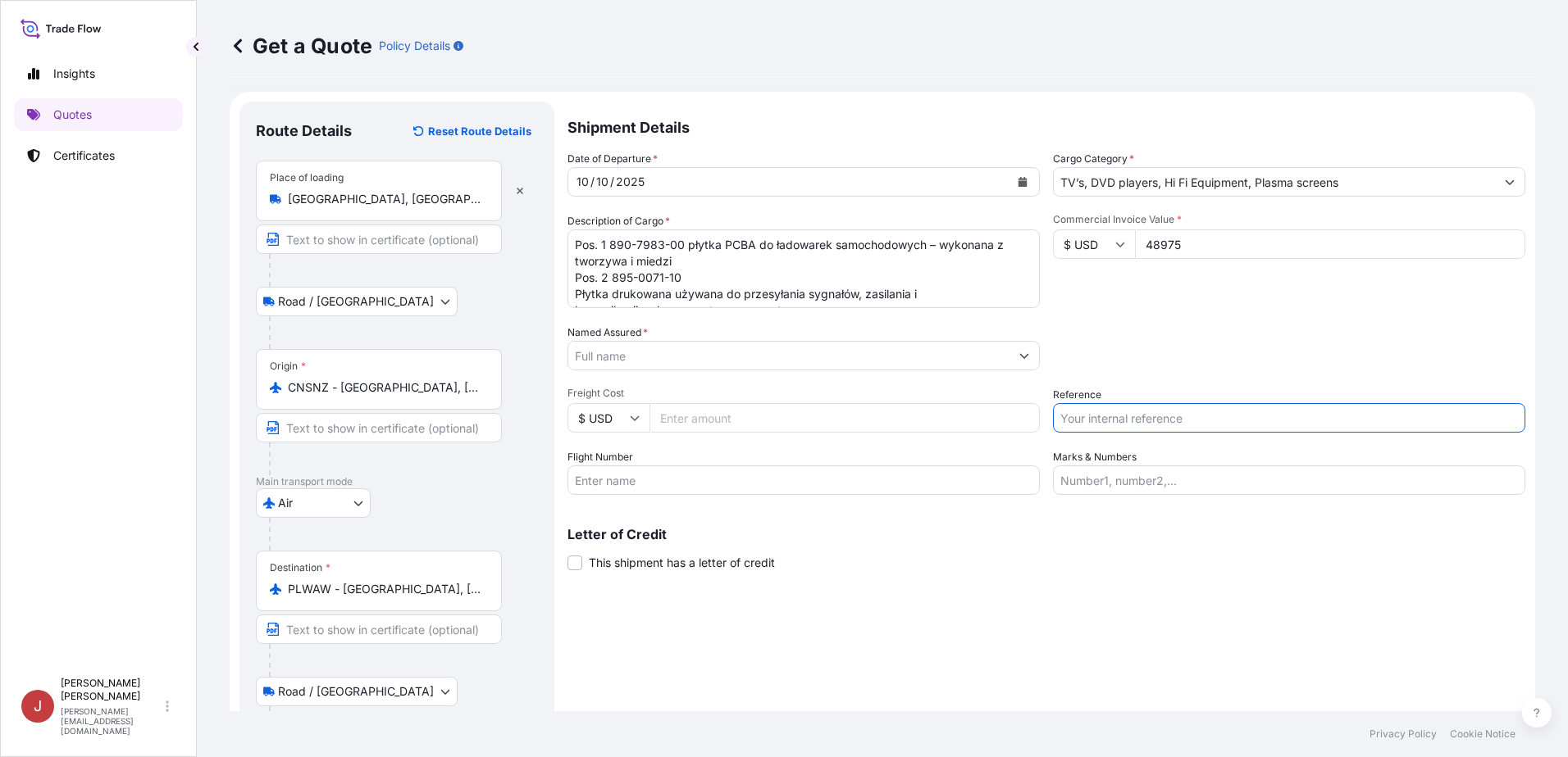
click at [1129, 409] on input "Reference" at bounding box center [1289, 417] width 472 height 29
click at [1129, 411] on input "Reference" at bounding box center [1289, 417] width 472 height 29
paste input "936-01535531"
type input "936-01535531"
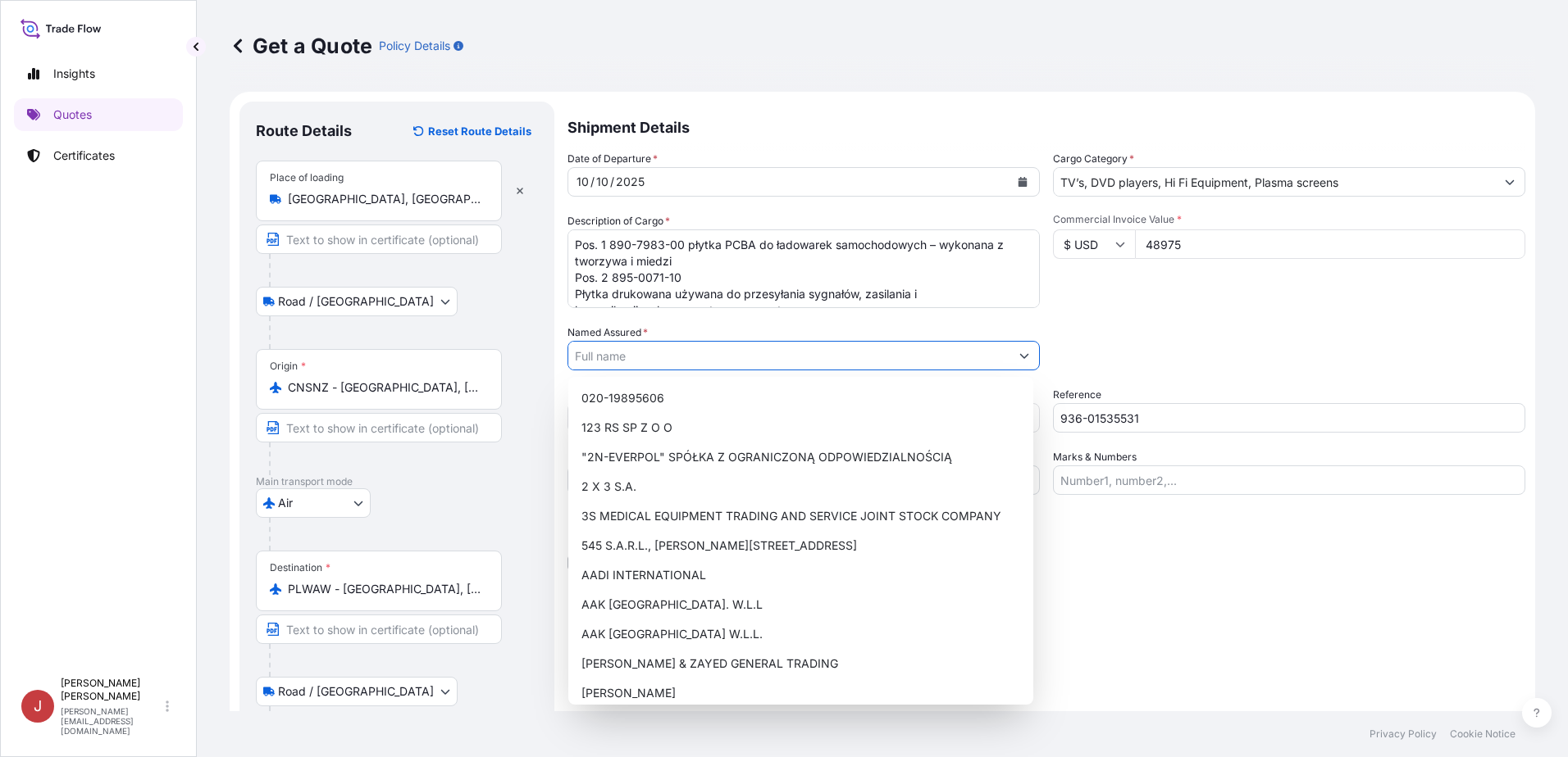
click at [736, 365] on input "Named Assured *" at bounding box center [788, 355] width 441 height 29
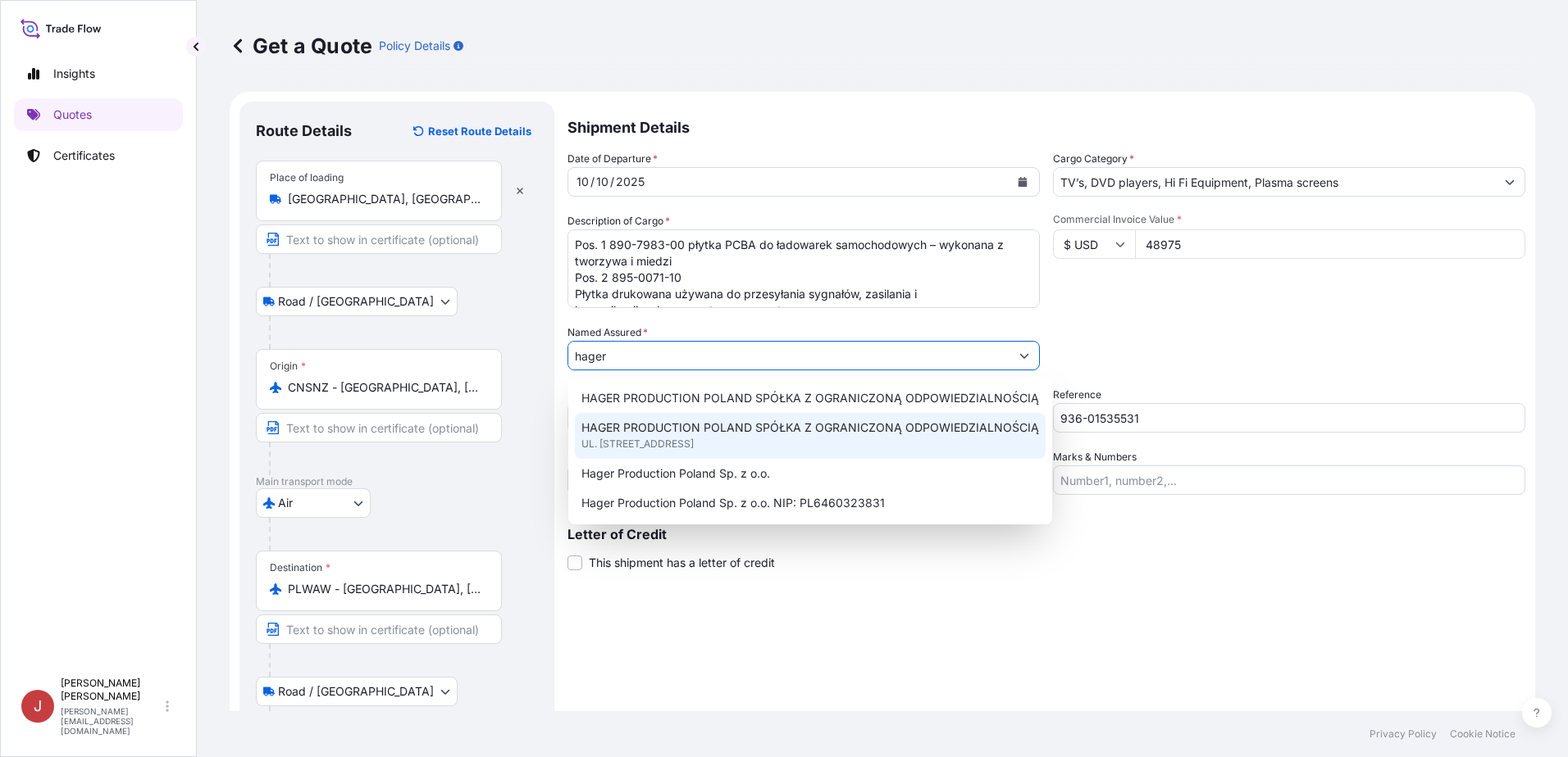
click at [757, 419] on div "HAGER PRODUCTION POLAND SPÓŁKA Z OGRANICZONĄ ODPOWIEDZIALNOŚCIĄ UL. [STREET_ADD…" at bounding box center [810, 437] width 471 height 46
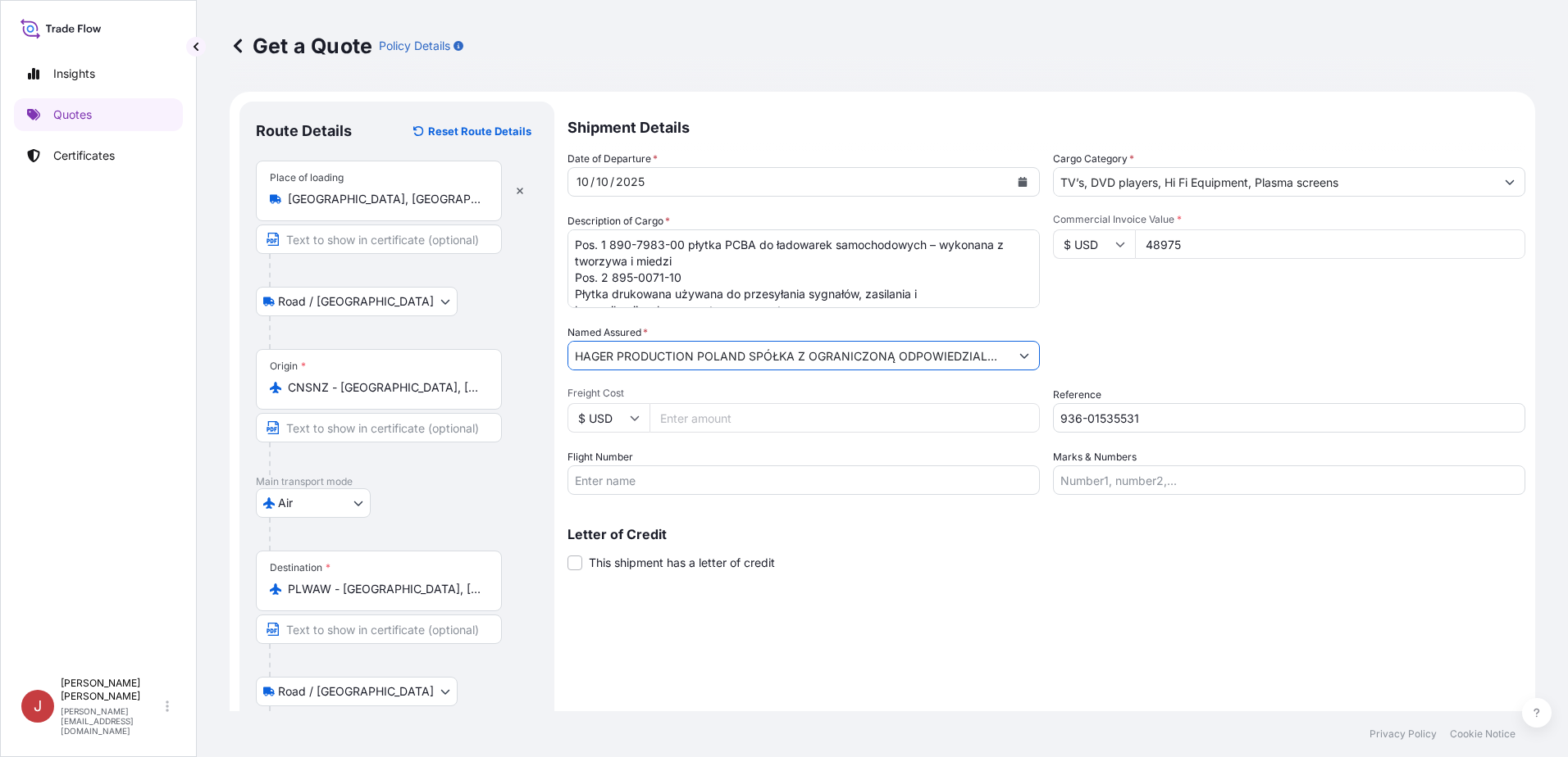
scroll to position [114, 0]
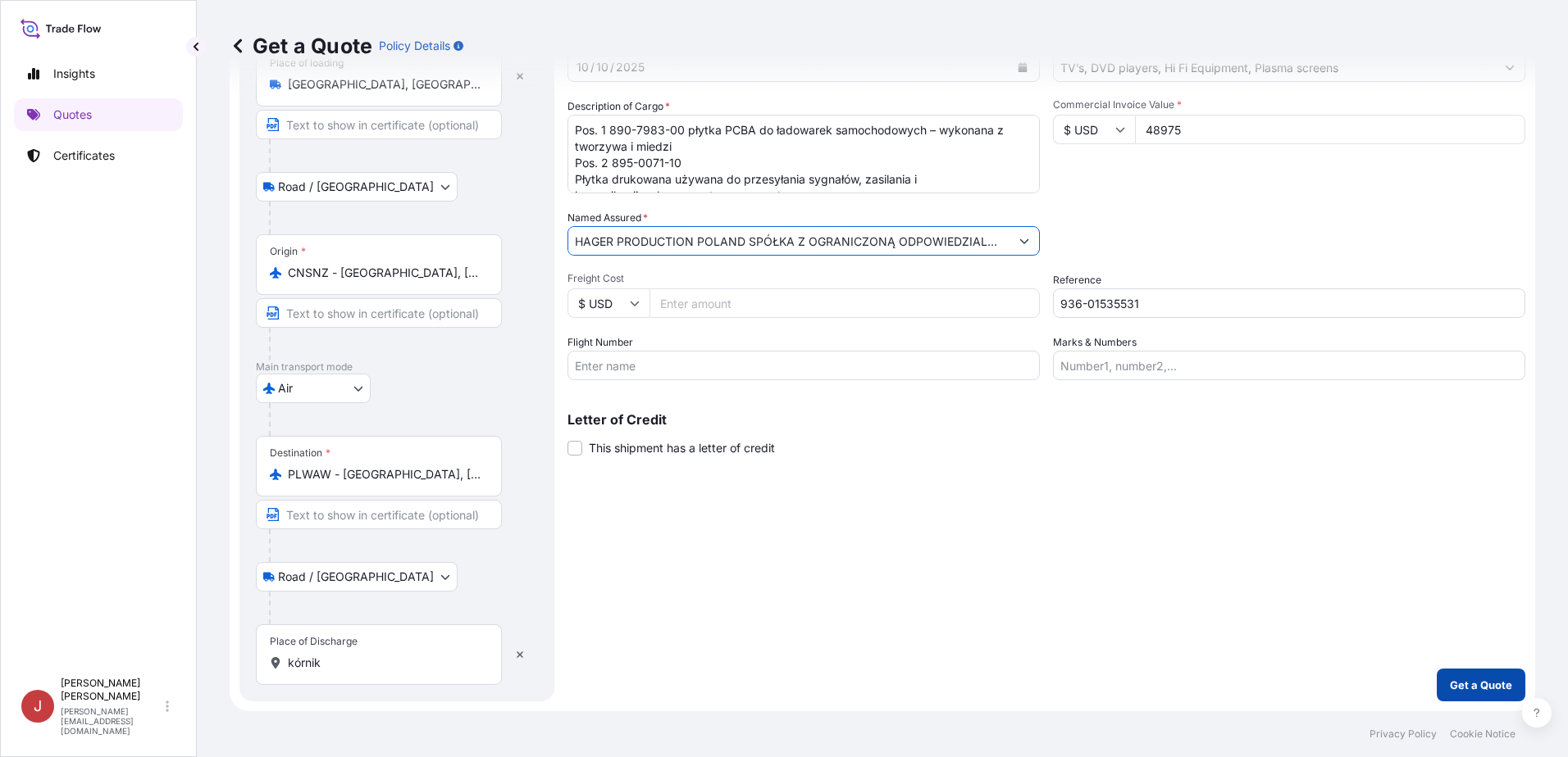
type input "HAGER PRODUCTION POLAND SPÓŁKA Z OGRANICZONĄ ODPOWIEDZIALNOŚCIĄ"
click at [1413, 469] on p "Get a Quote" at bounding box center [1481, 685] width 62 height 16
click at [338, 469] on input "kórnik" at bounding box center [384, 663] width 194 height 16
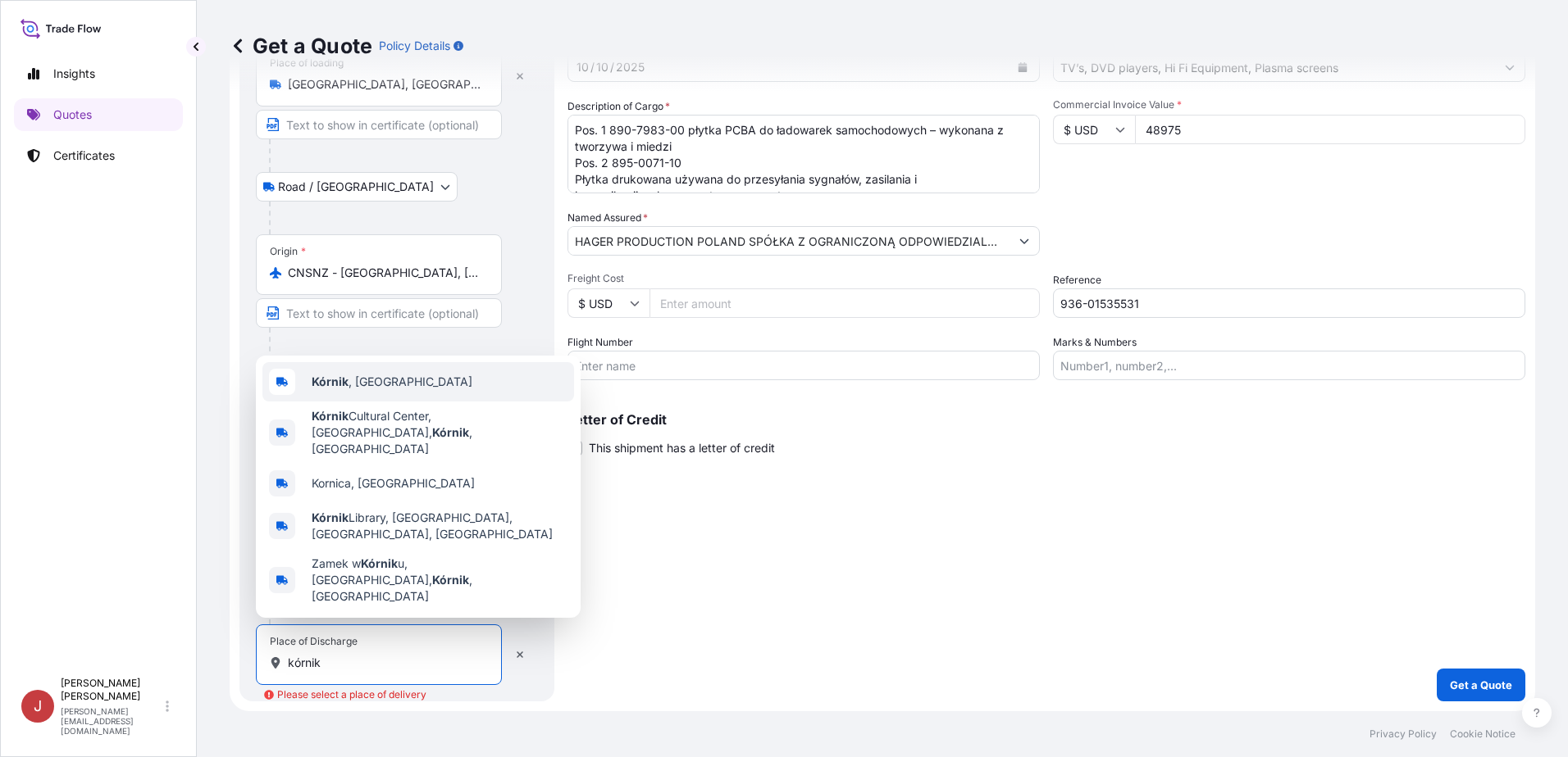
click at [392, 402] on div "[GEOGRAPHIC_DATA] , [GEOGRAPHIC_DATA]" at bounding box center [418, 382] width 312 height 39
type input "[GEOGRAPHIC_DATA], [GEOGRAPHIC_DATA]"
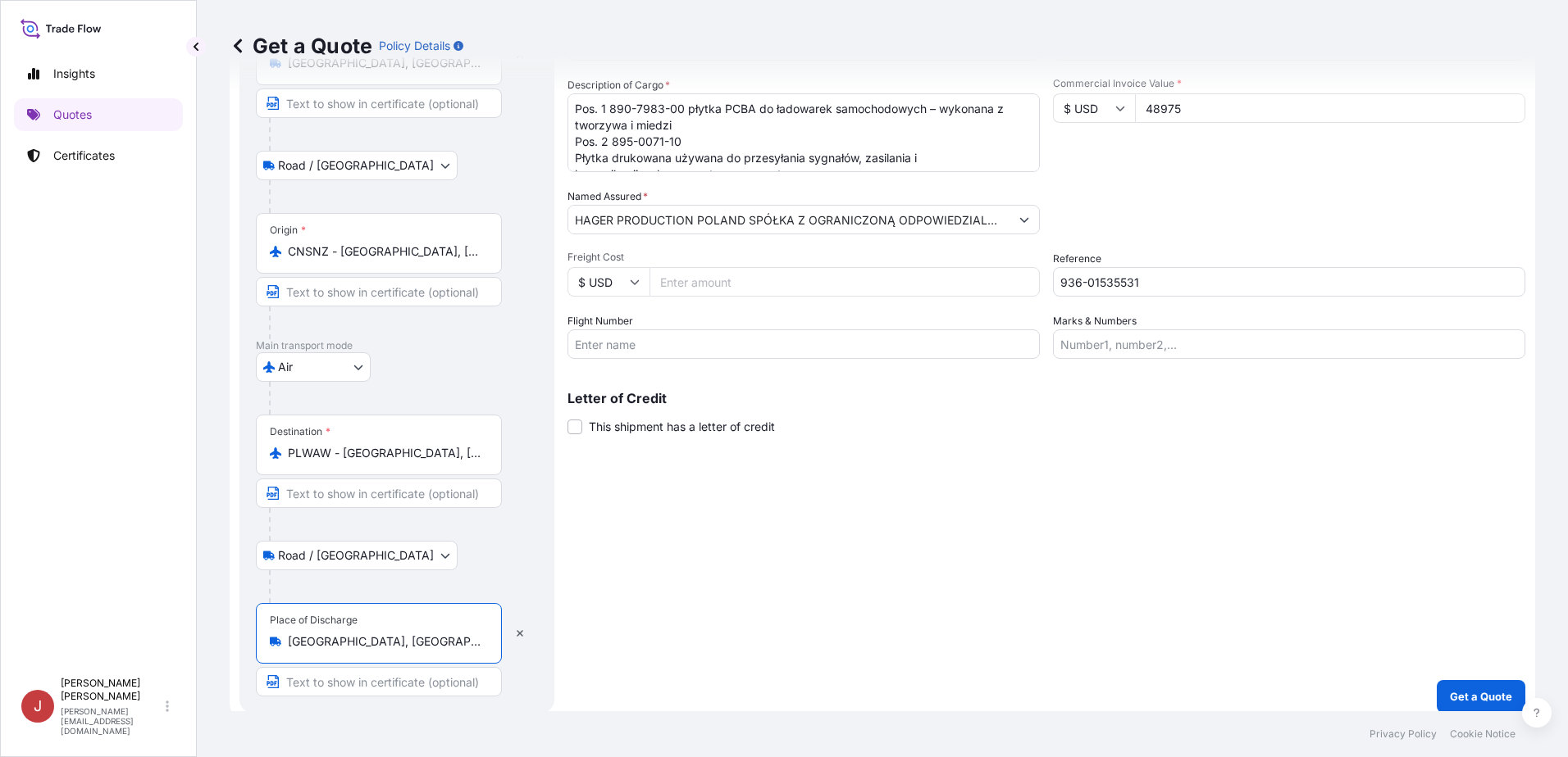
scroll to position [147, 0]
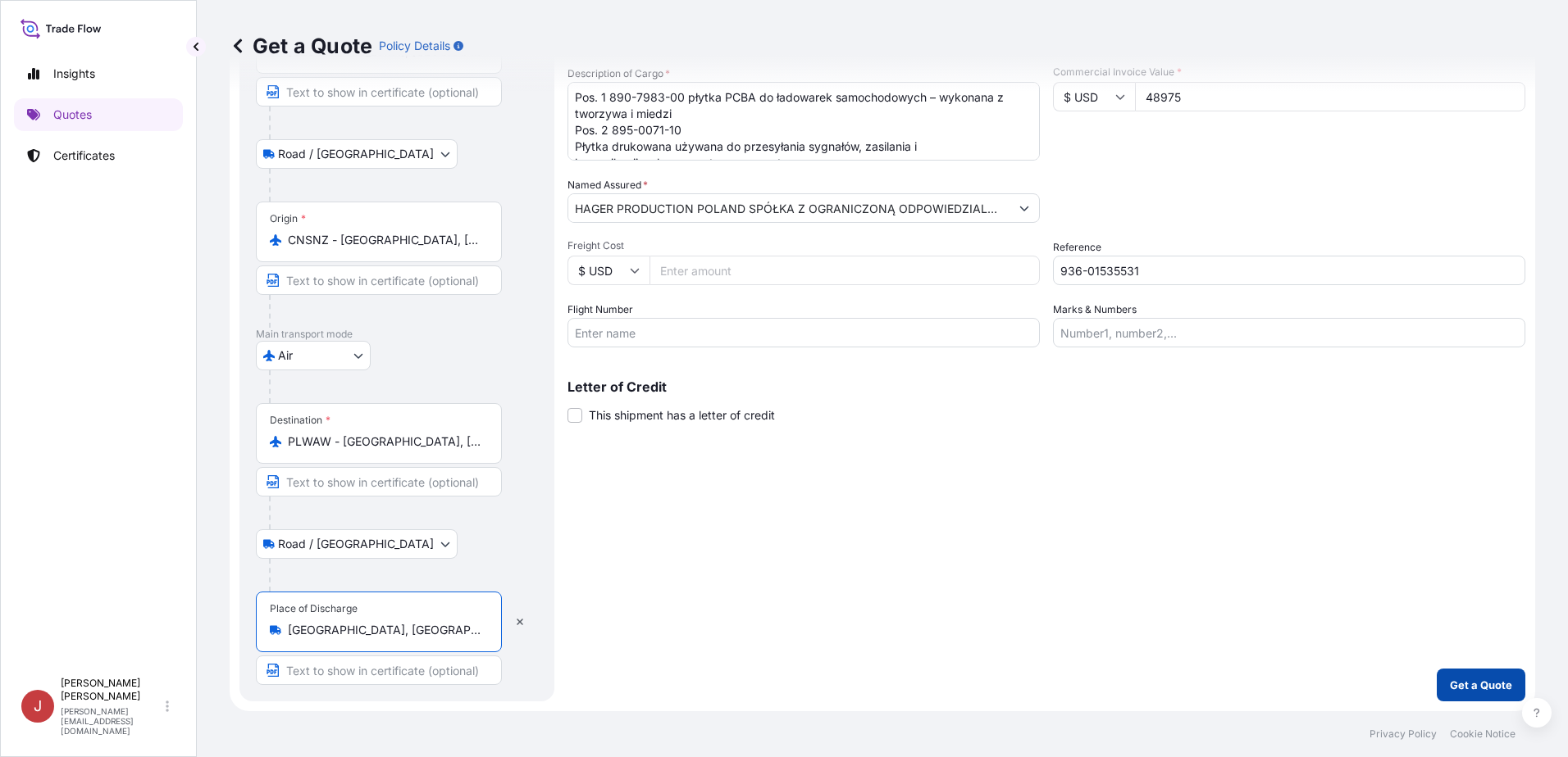
click at [1413, 469] on p "Get a Quote" at bounding box center [1481, 685] width 62 height 16
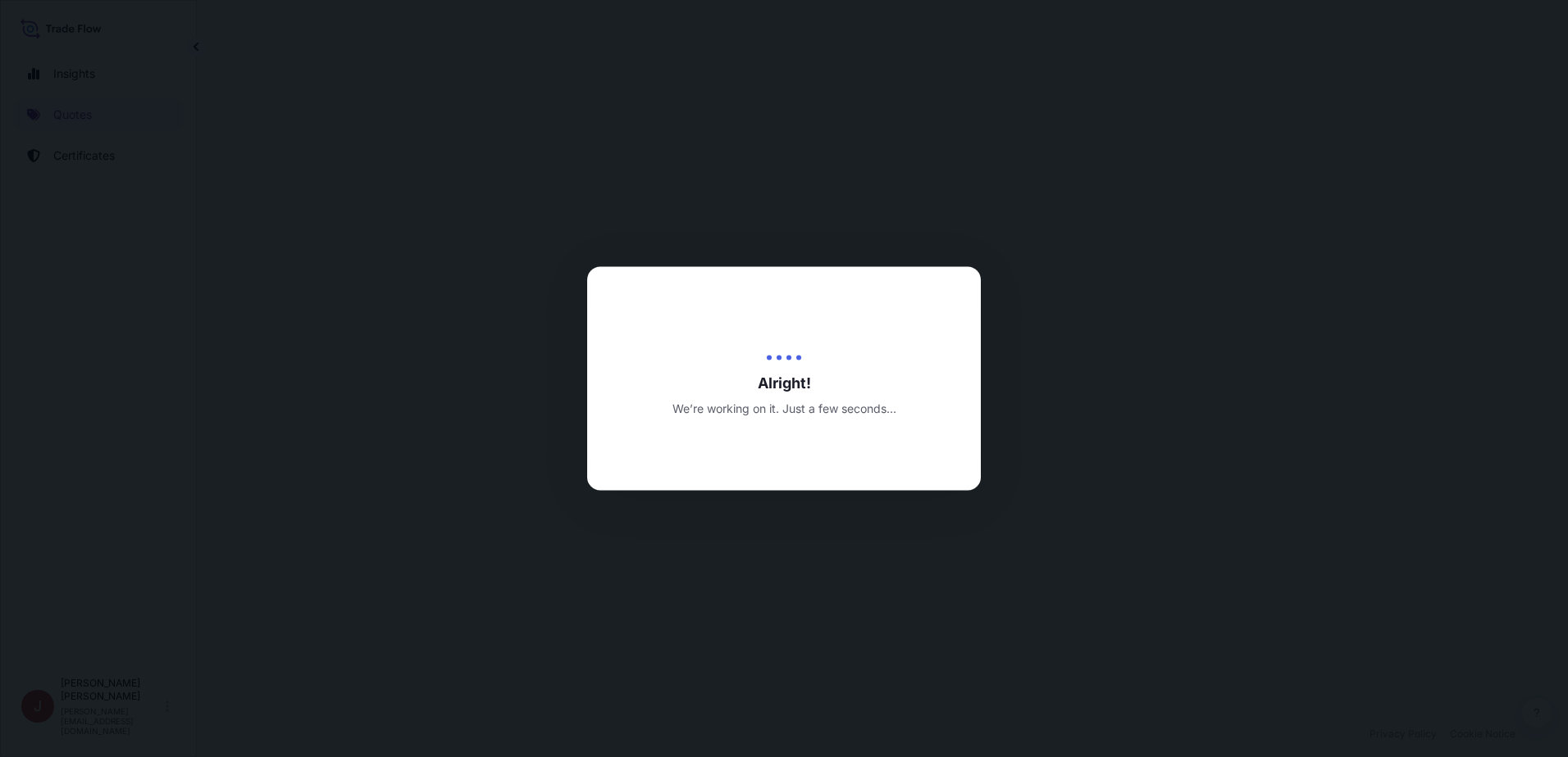
select select "Road / [GEOGRAPHIC_DATA]"
select select "Air"
select select "Road / [GEOGRAPHIC_DATA]"
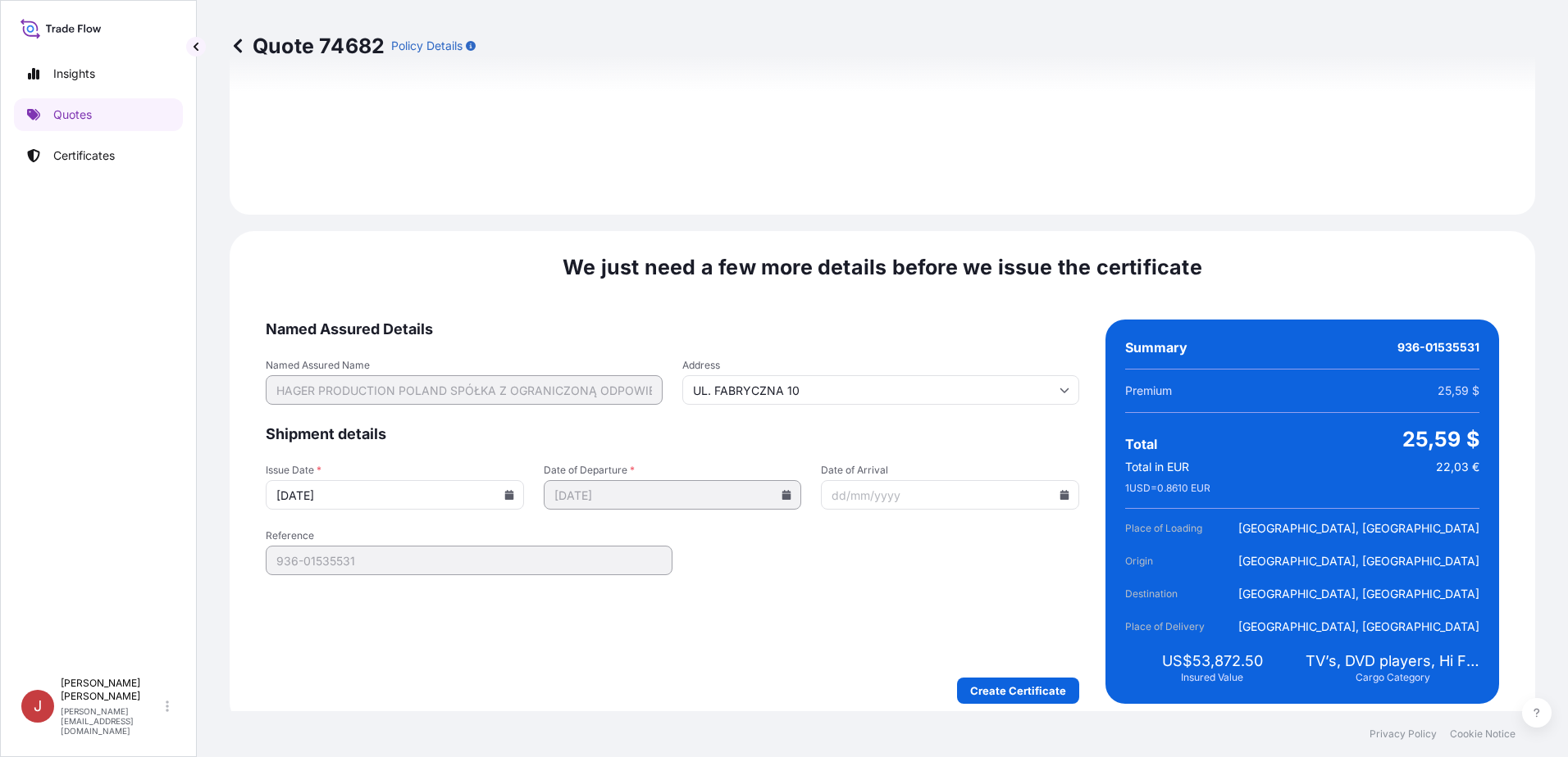
scroll to position [2326, 0]
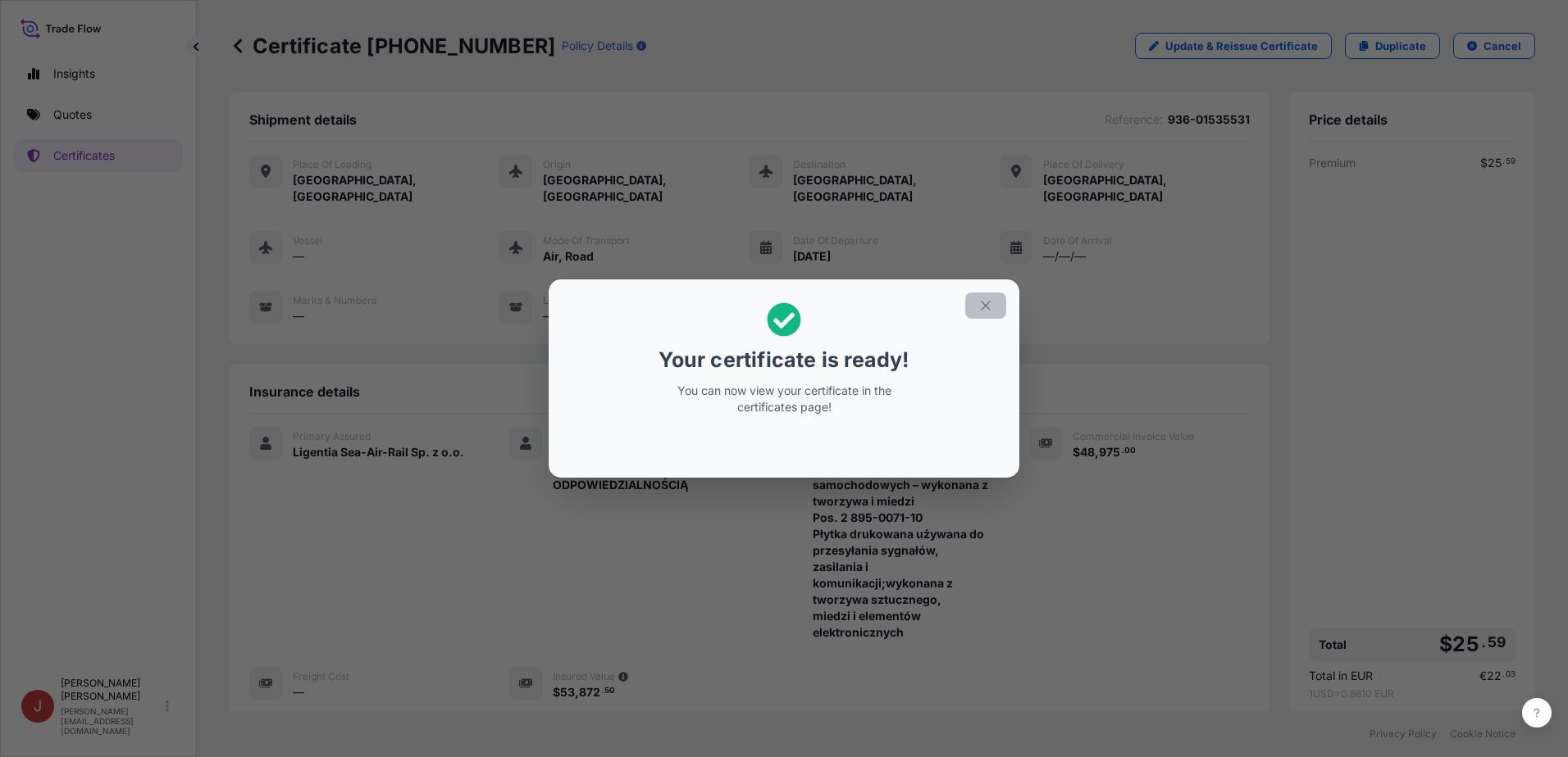
click at [986, 296] on button "button" at bounding box center [986, 306] width 41 height 27
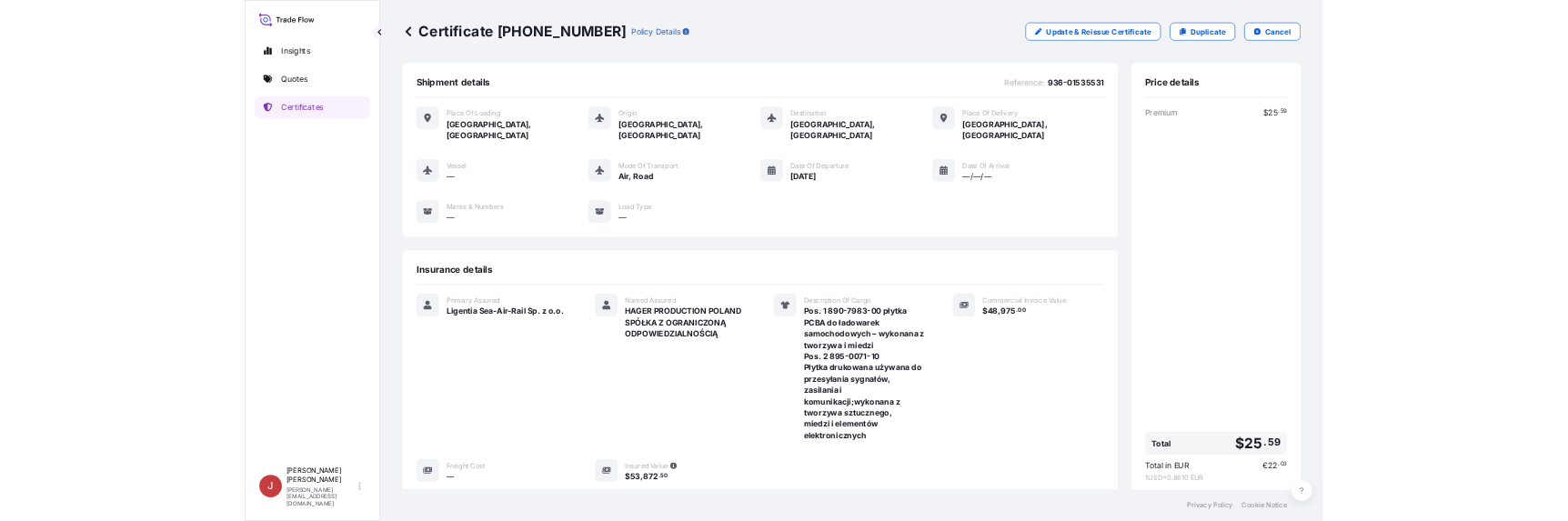
scroll to position [264, 0]
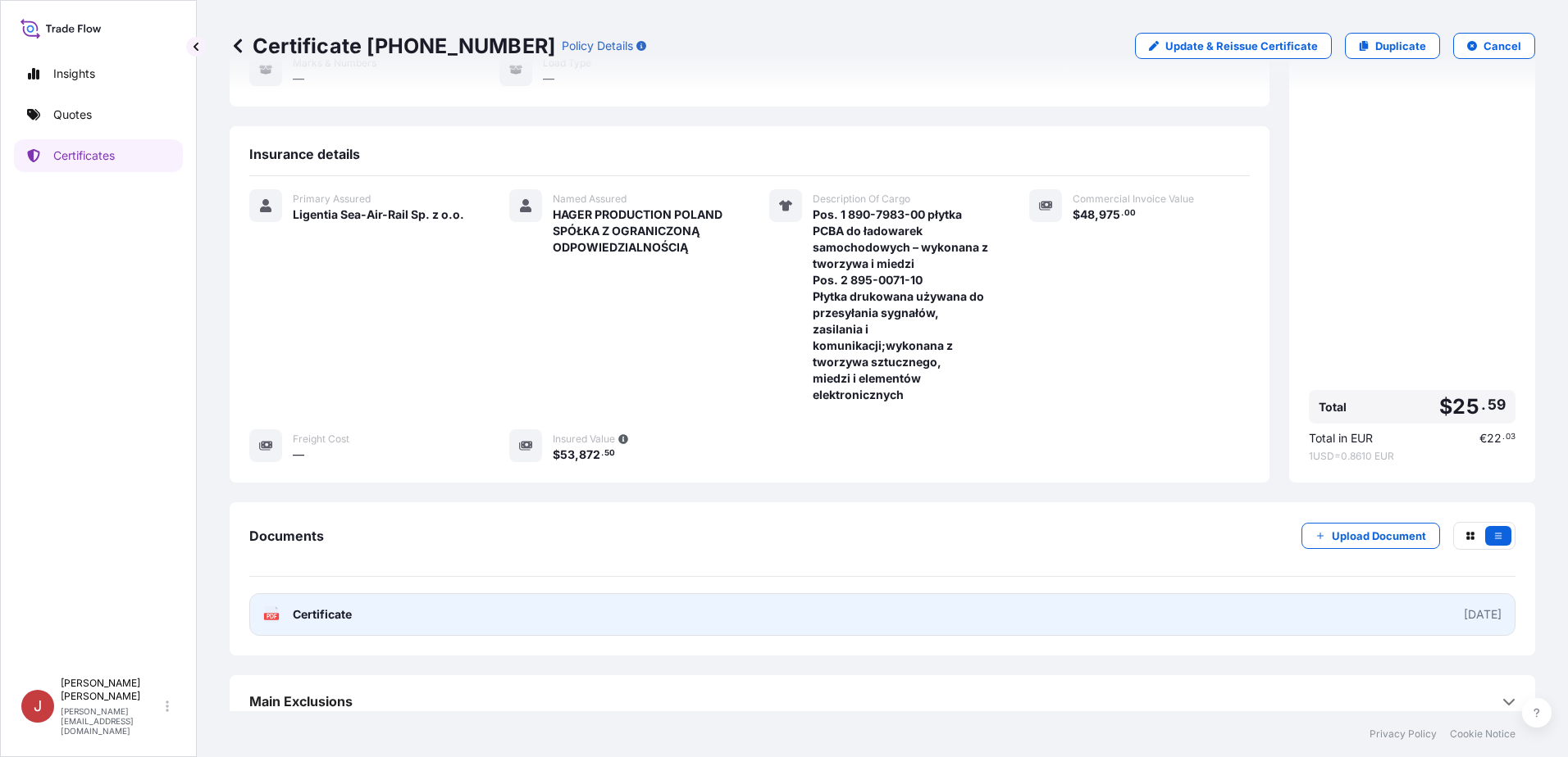
click at [1410, 469] on link "PDF Certificate [DATE]" at bounding box center [883, 615] width 1266 height 43
